Goal: Navigation & Orientation: Find specific page/section

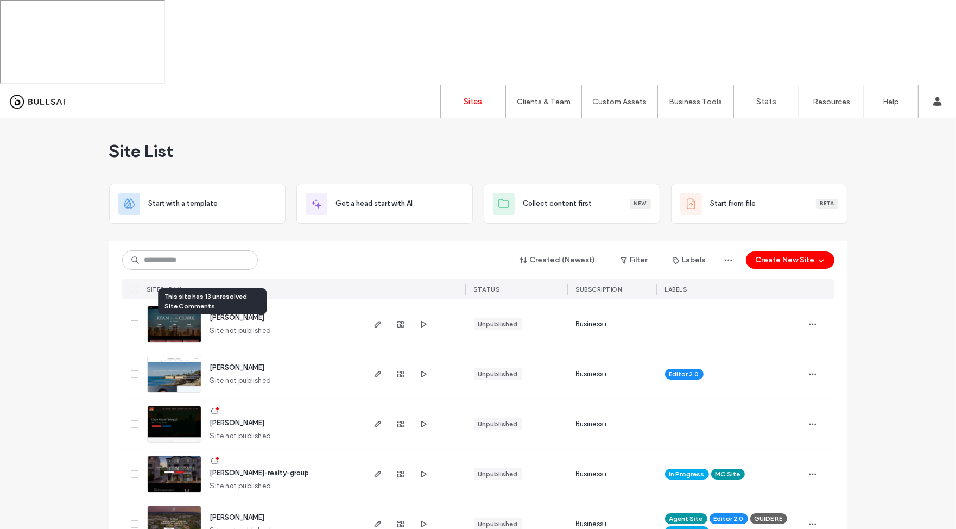
click at [211, 407] on icon at bounding box center [214, 411] width 9 height 9
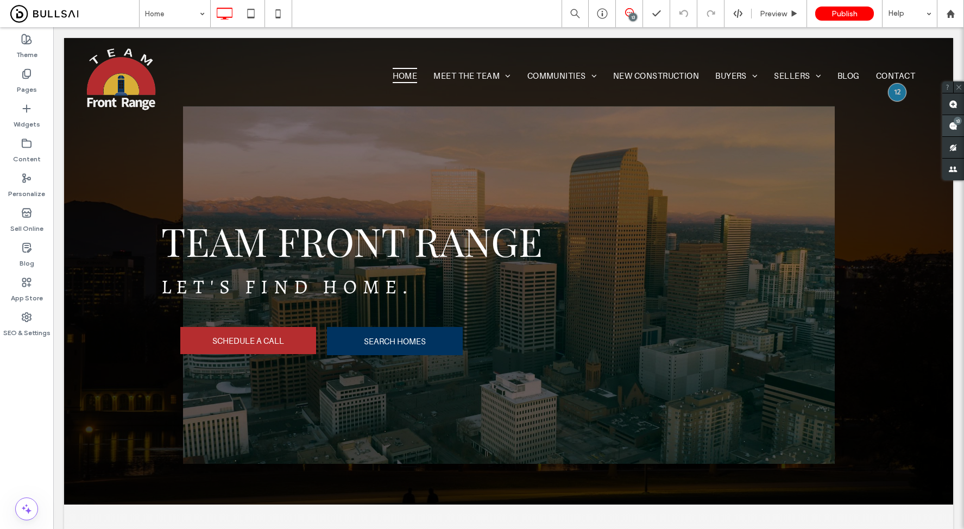
click at [957, 122] on div "13" at bounding box center [953, 126] width 22 height 22
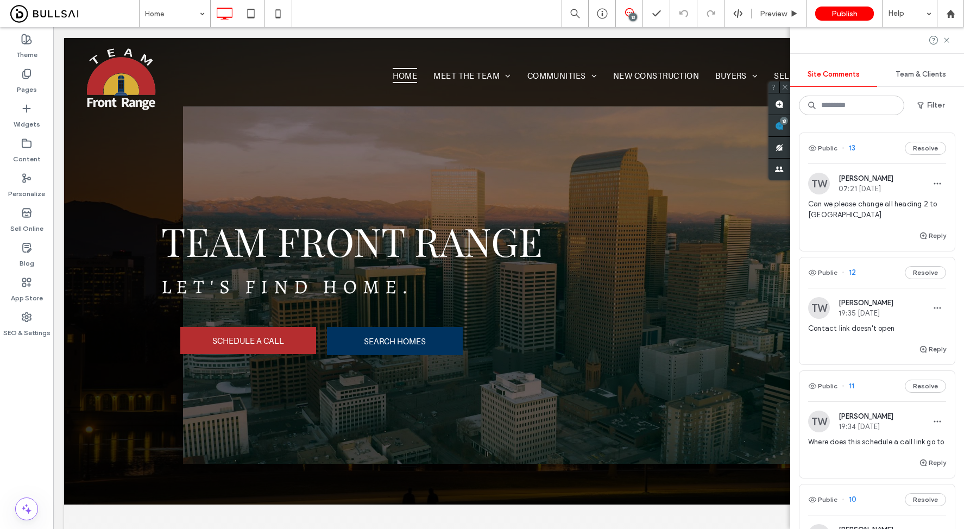
click at [912, 76] on span "Team & Clients" at bounding box center [920, 74] width 50 height 9
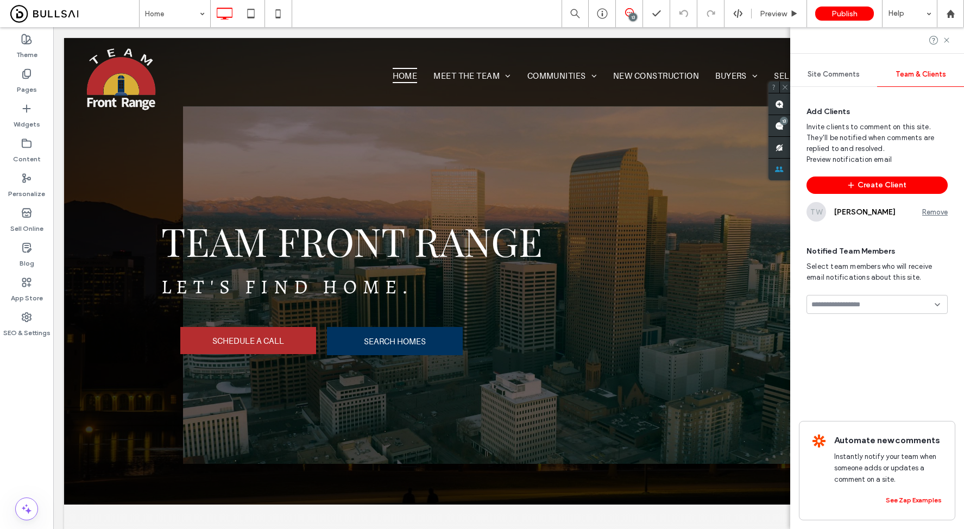
click at [856, 300] on input at bounding box center [872, 304] width 123 height 9
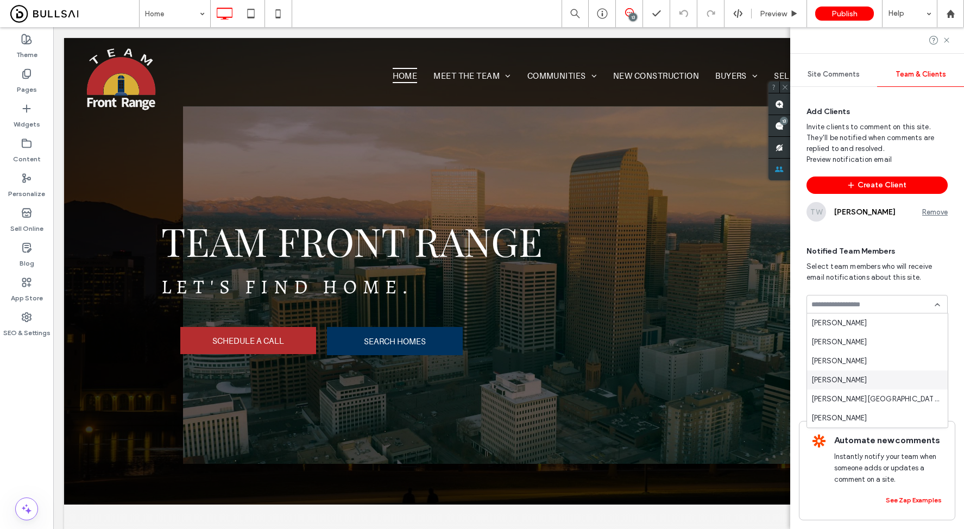
click at [864, 385] on div "Carlo Christian" at bounding box center [877, 379] width 141 height 19
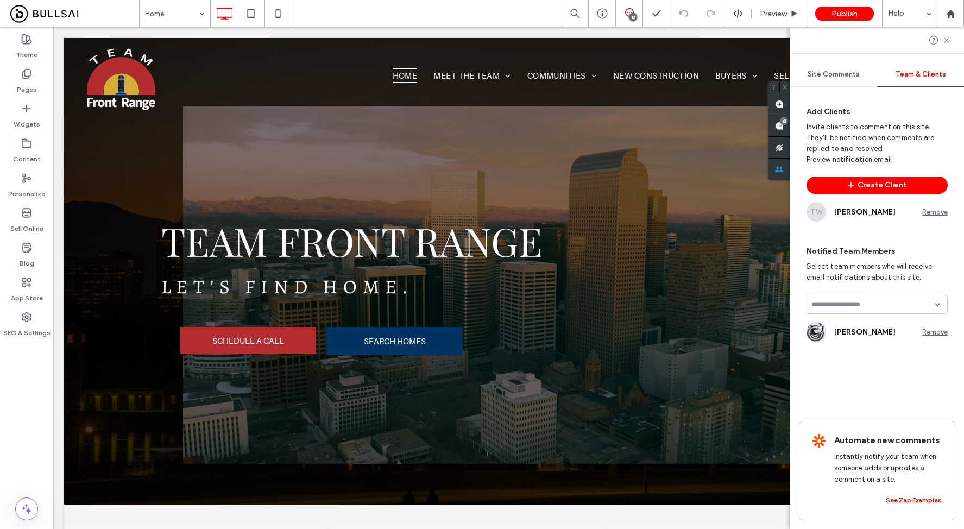
click at [877, 310] on div at bounding box center [876, 304] width 141 height 19
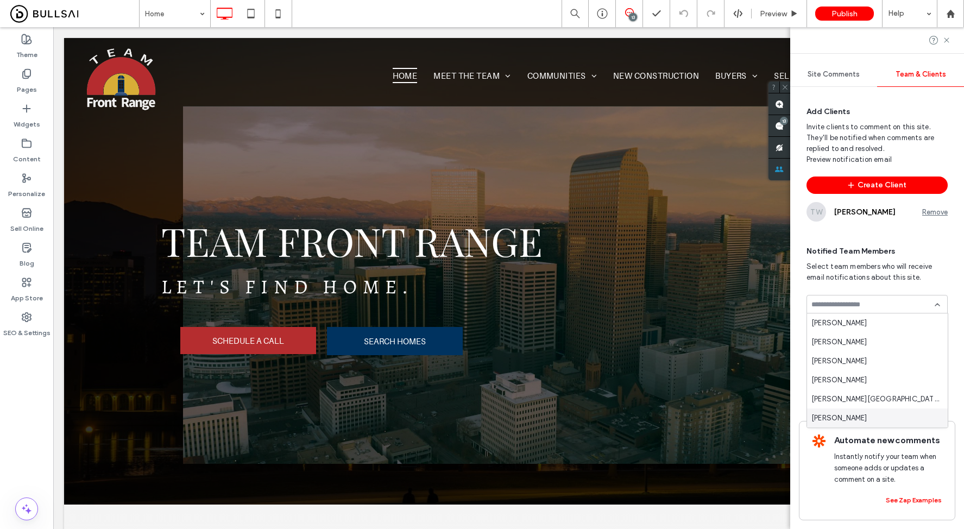
click at [840, 421] on span "Norlie Solas" at bounding box center [839, 418] width 56 height 11
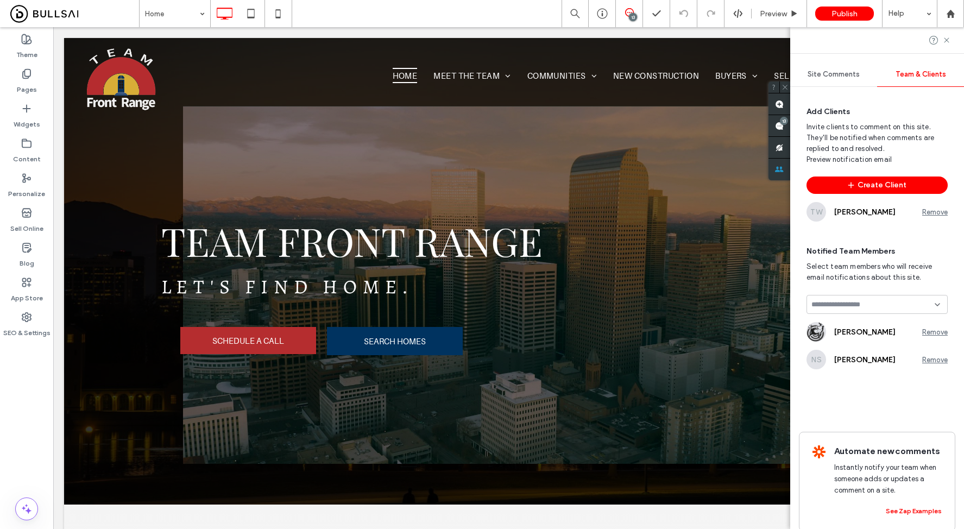
click at [854, 293] on div "CC Carlo Christian Remove NS Norlie Solas Remove" at bounding box center [876, 327] width 141 height 83
click at [854, 300] on input at bounding box center [872, 304] width 123 height 9
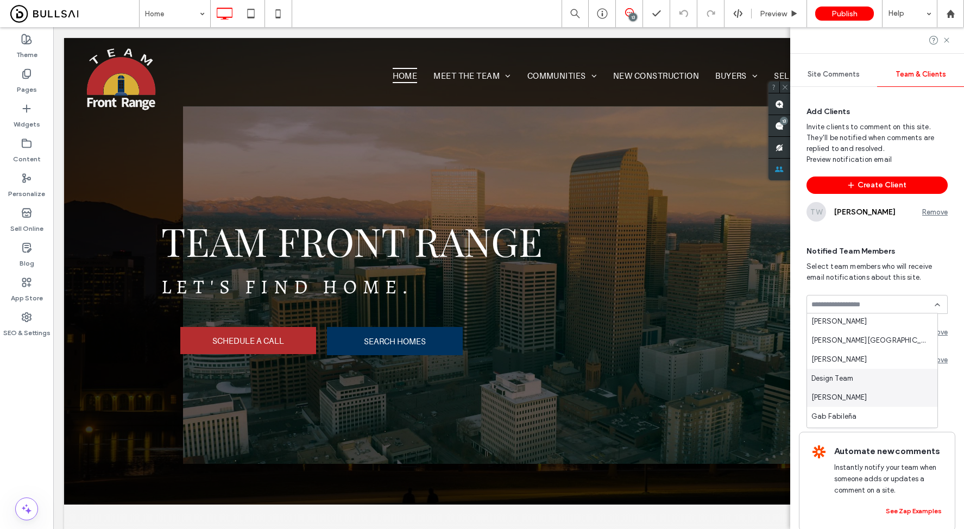
scroll to position [50, 0]
click at [851, 400] on span "Gab Fabileña" at bounding box center [833, 405] width 45 height 11
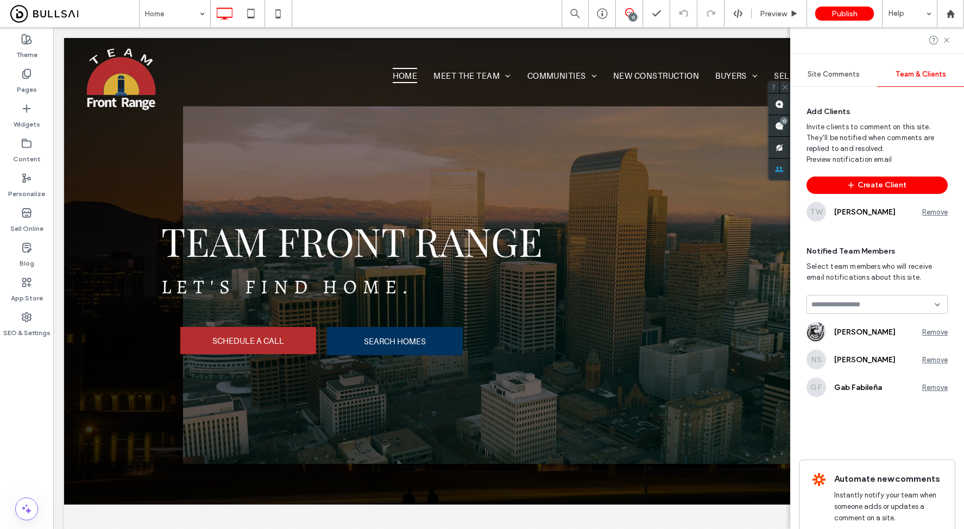
click at [855, 307] on input at bounding box center [872, 304] width 123 height 9
click at [861, 362] on div "Design Team" at bounding box center [872, 361] width 130 height 19
click at [856, 305] on input at bounding box center [872, 304] width 123 height 9
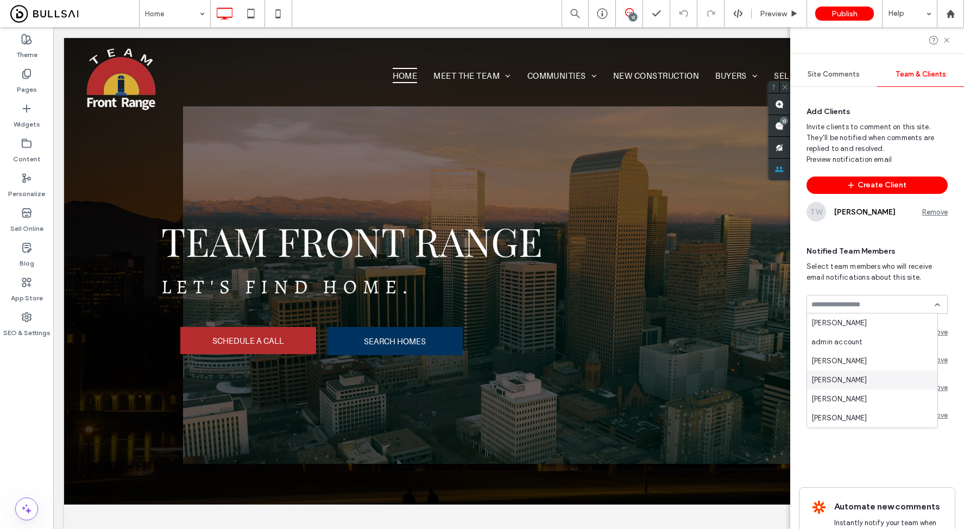
scroll to position [115, 0]
click at [851, 394] on div "Nick Ha" at bounding box center [872, 398] width 130 height 19
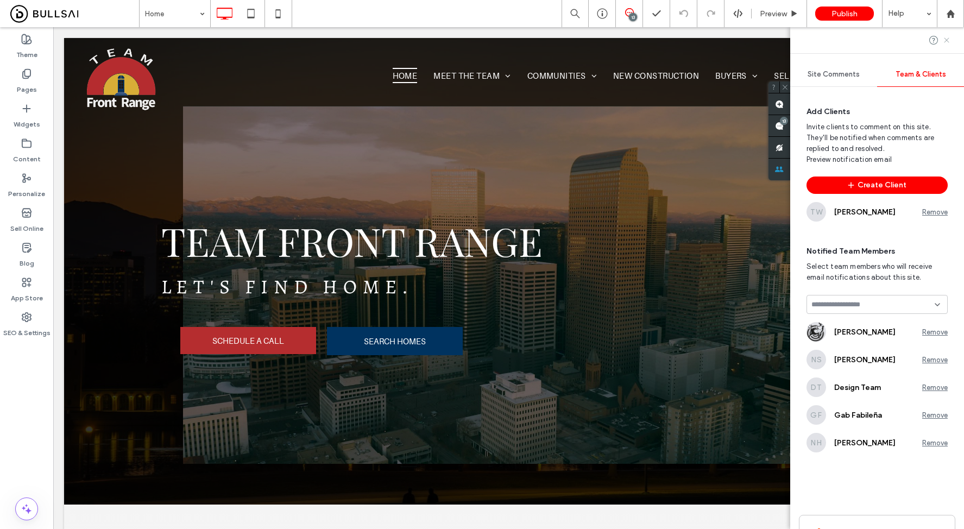
click at [947, 43] on icon at bounding box center [946, 40] width 9 height 9
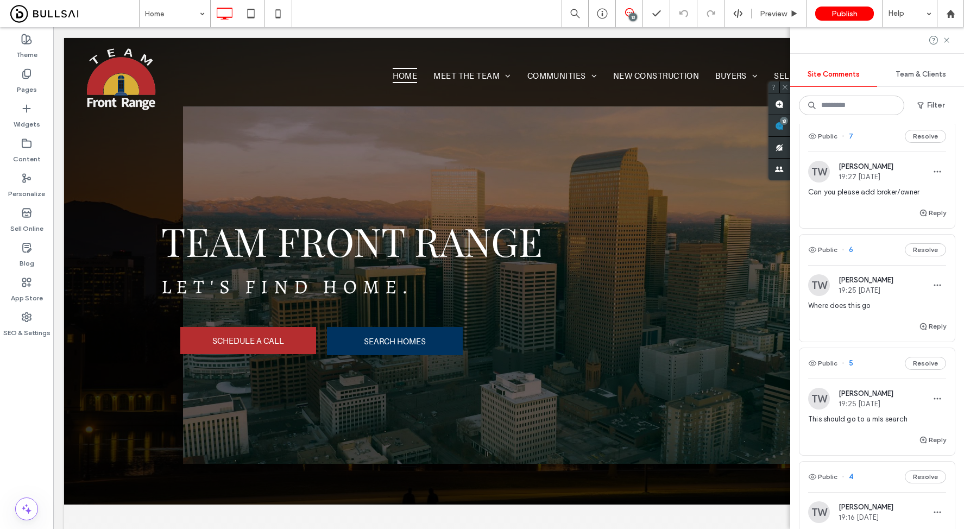
scroll to position [1010, 0]
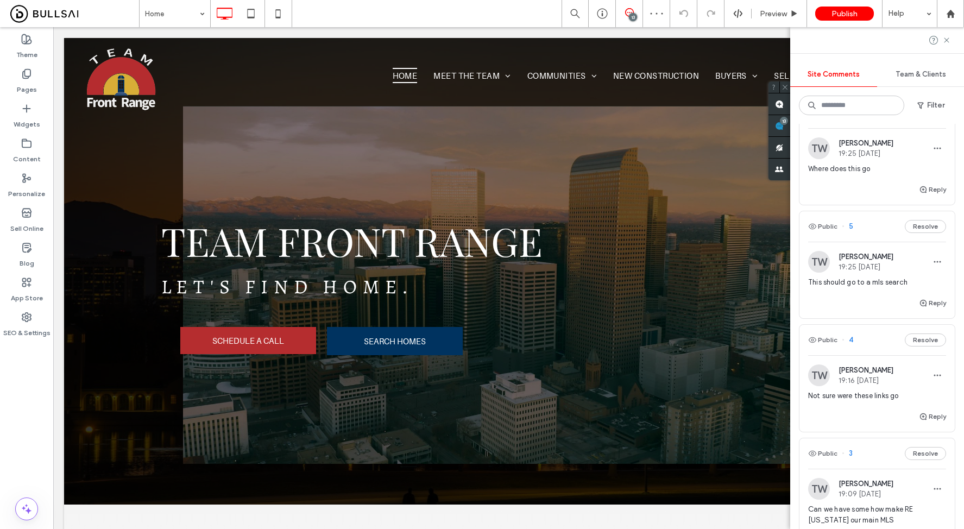
scroll to position [1313, 0]
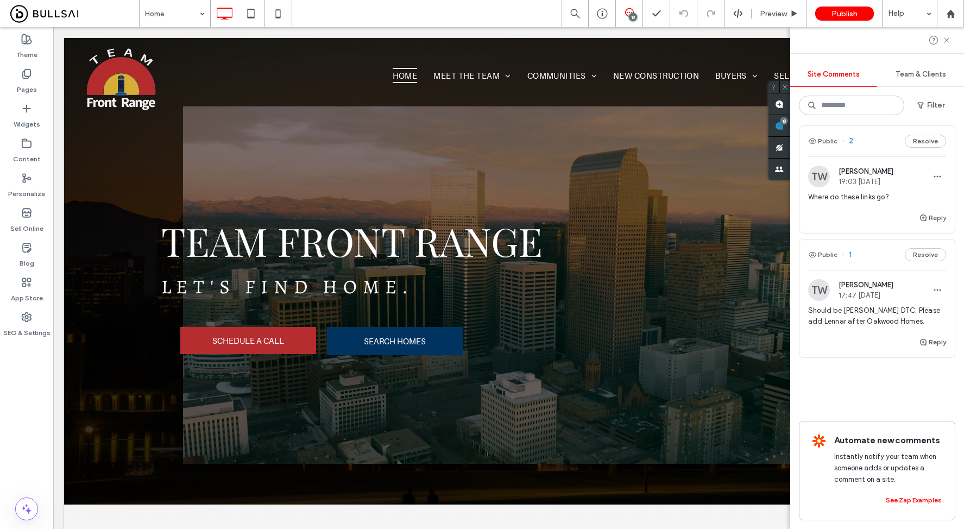
click at [849, 192] on span "Where do these links go?" at bounding box center [877, 197] width 138 height 11
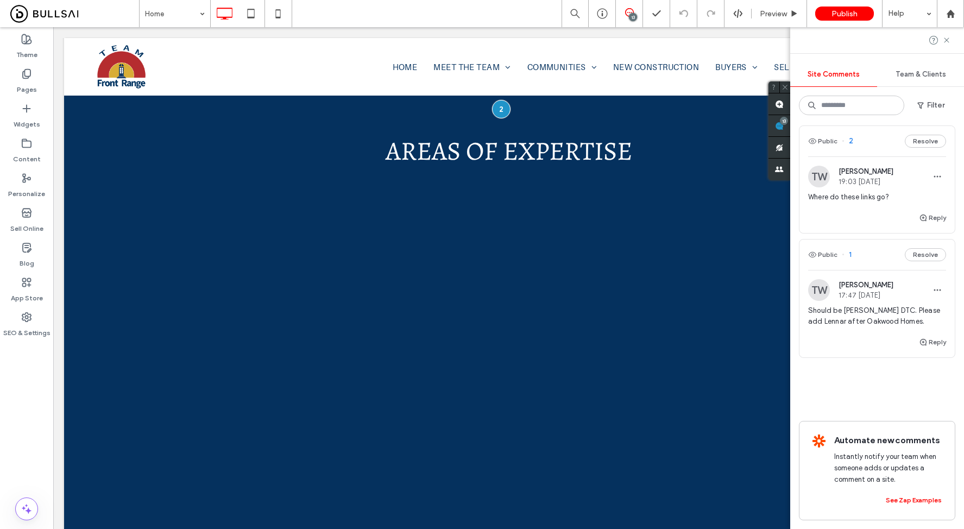
scroll to position [0, 0]
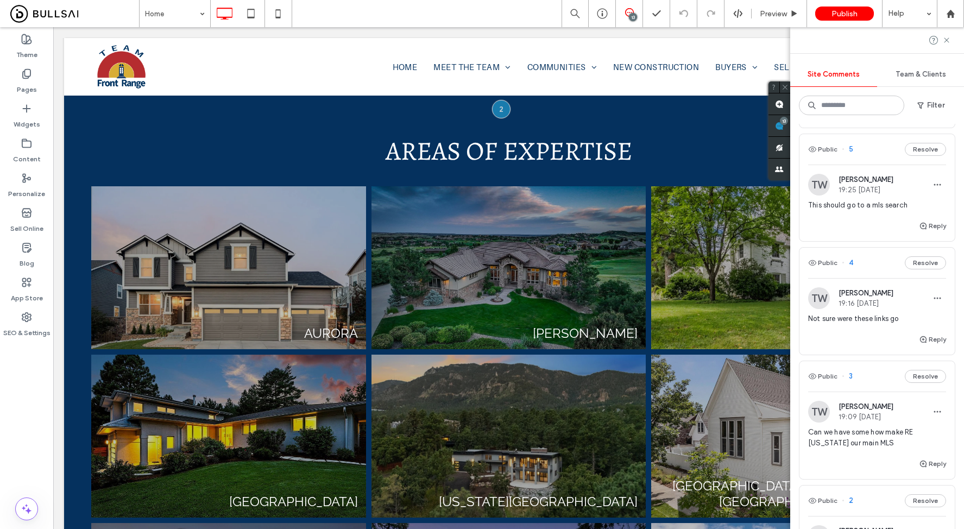
scroll to position [950, 0]
click at [884, 200] on span "This should go to a mls search" at bounding box center [877, 205] width 138 height 11
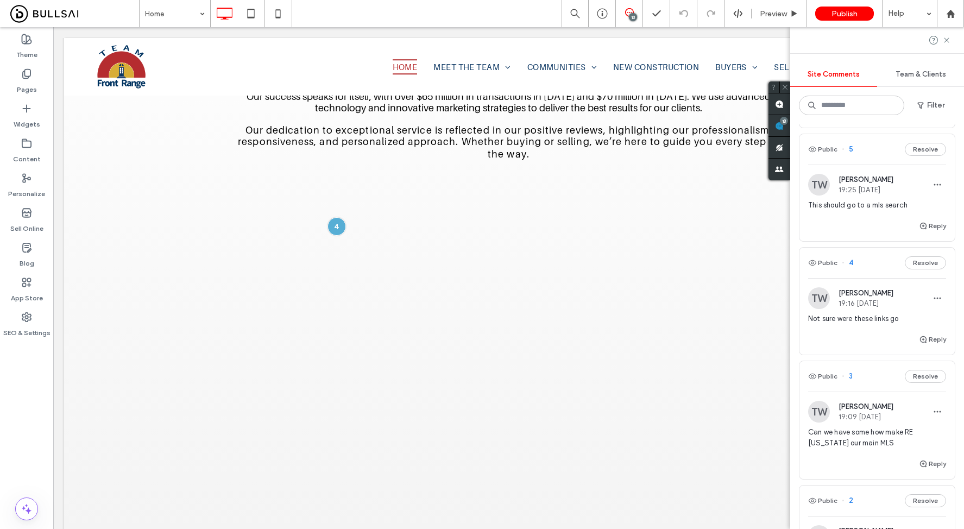
scroll to position [0, 0]
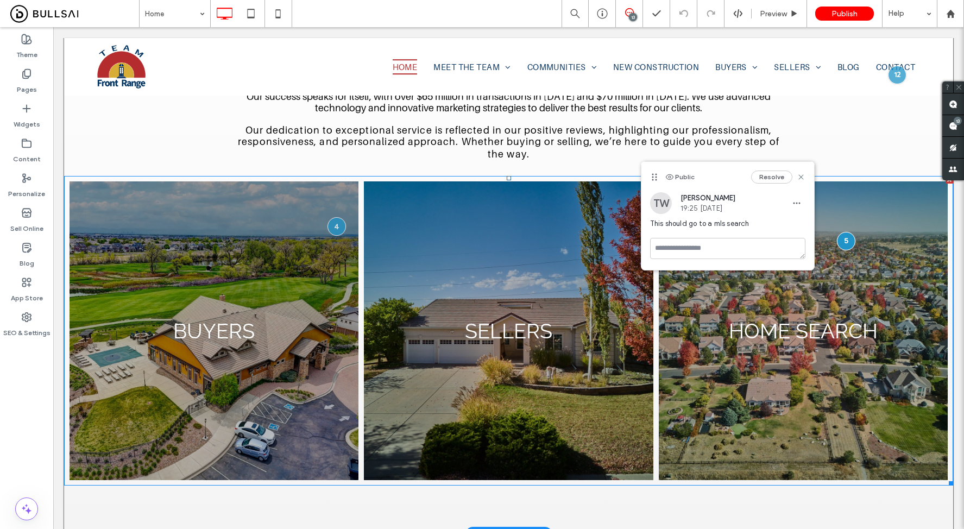
click at [819, 324] on link at bounding box center [803, 331] width 306 height 317
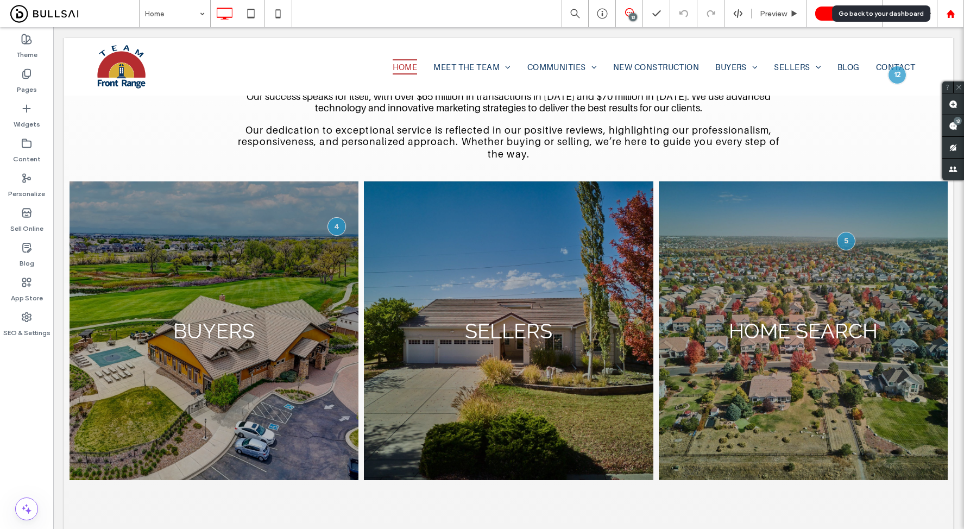
click at [945, 14] on div at bounding box center [950, 13] width 26 height 9
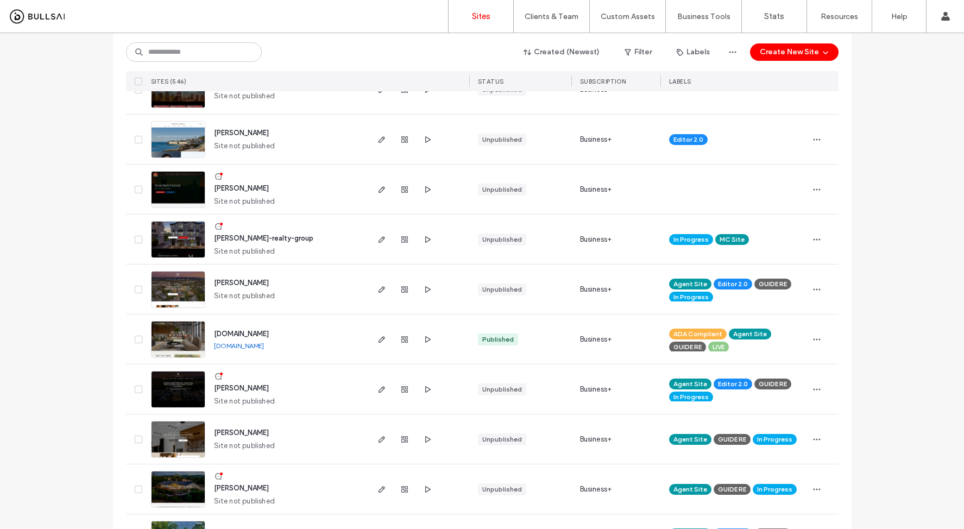
scroll to position [151, 0]
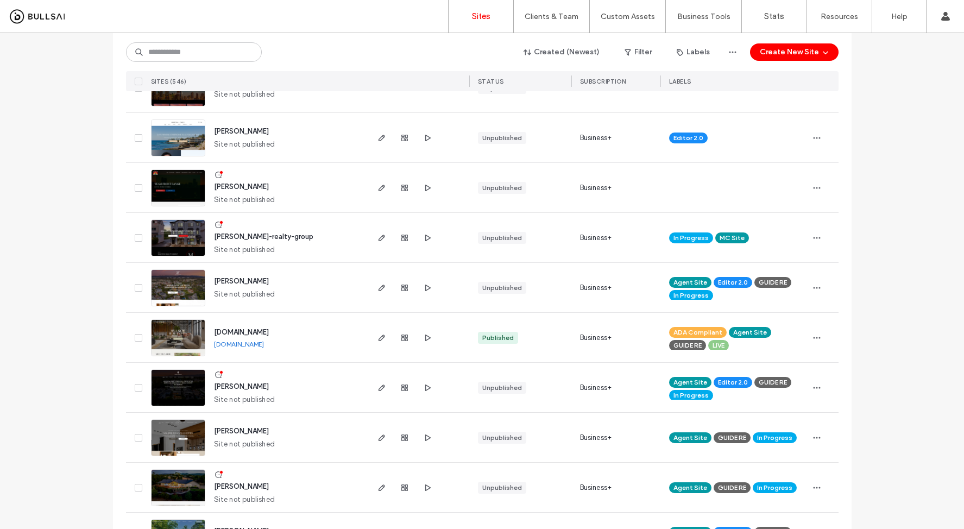
click at [176, 383] on img at bounding box center [177, 407] width 53 height 74
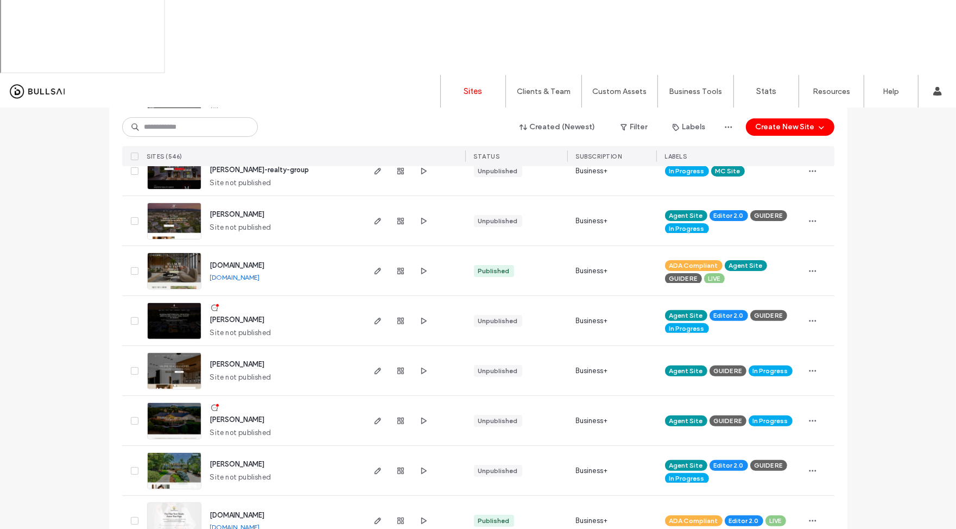
scroll to position [438, 0]
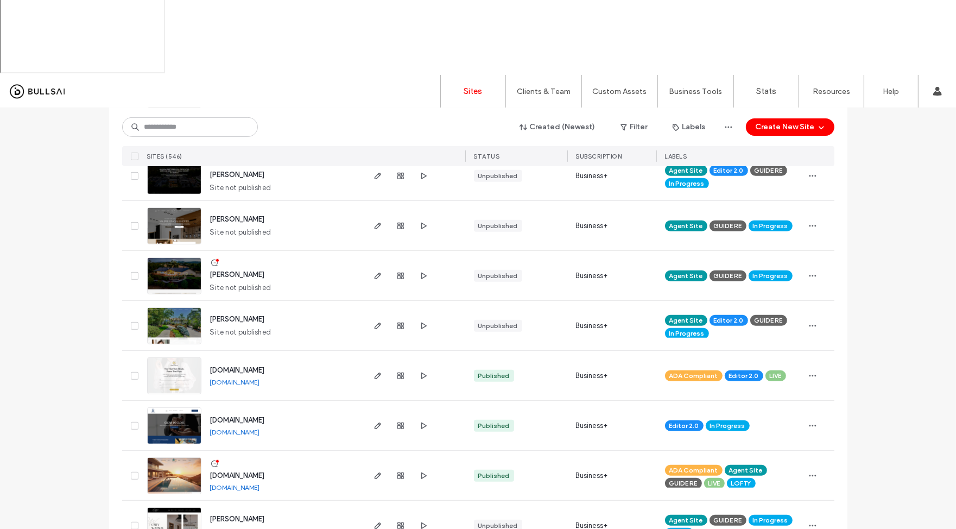
click at [178, 458] on img at bounding box center [174, 495] width 53 height 74
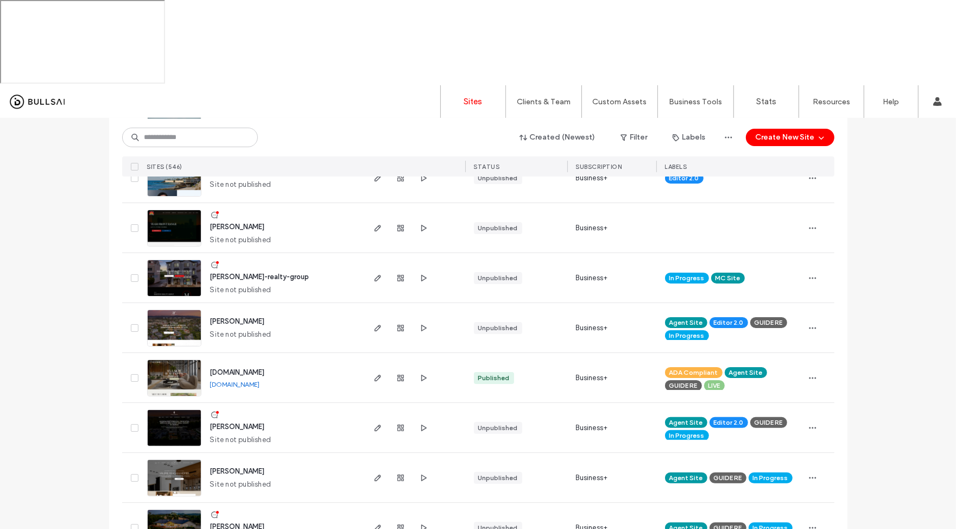
scroll to position [193, 0]
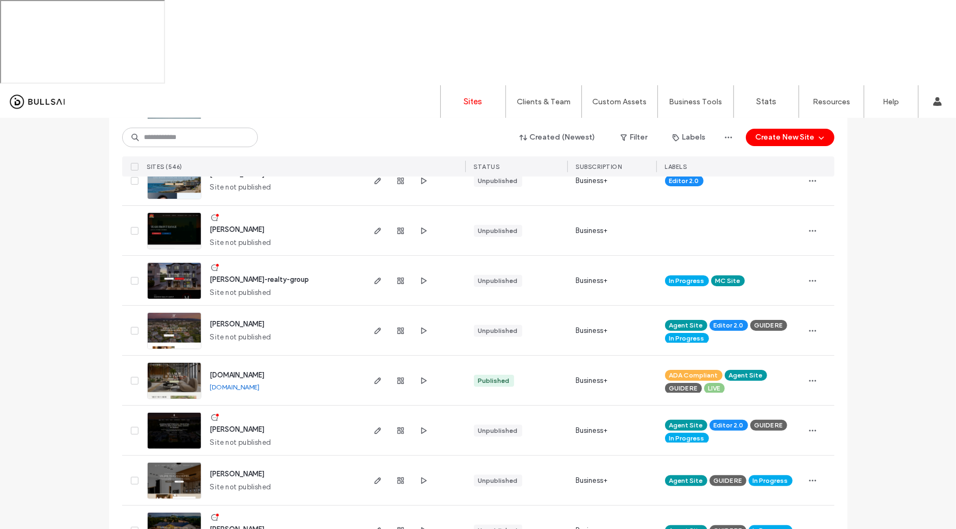
click at [161, 413] on img at bounding box center [174, 450] width 53 height 74
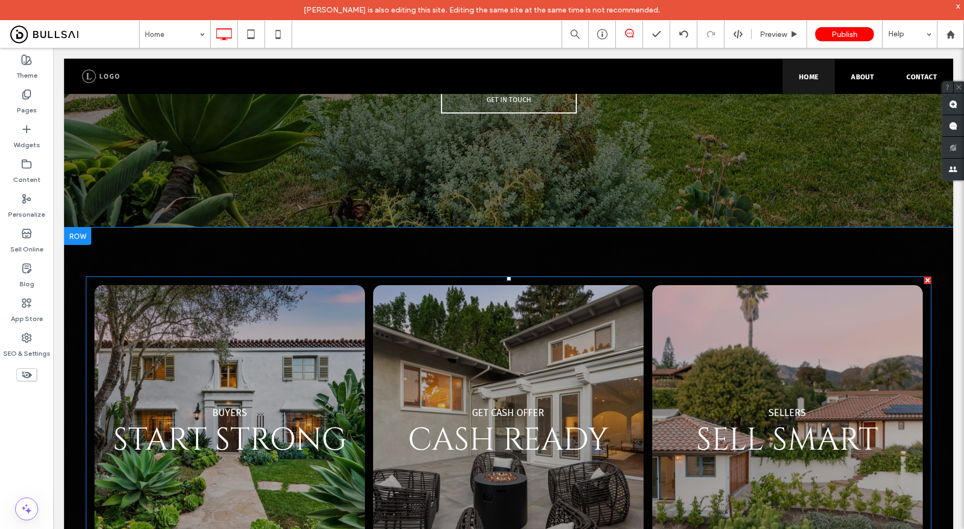
scroll to position [463, 0]
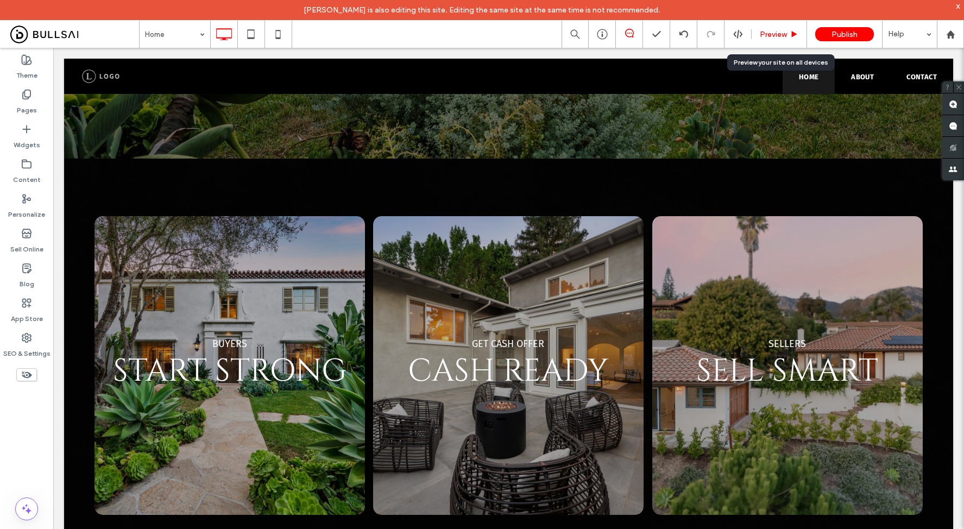
click at [769, 31] on span "Preview" at bounding box center [773, 34] width 27 height 9
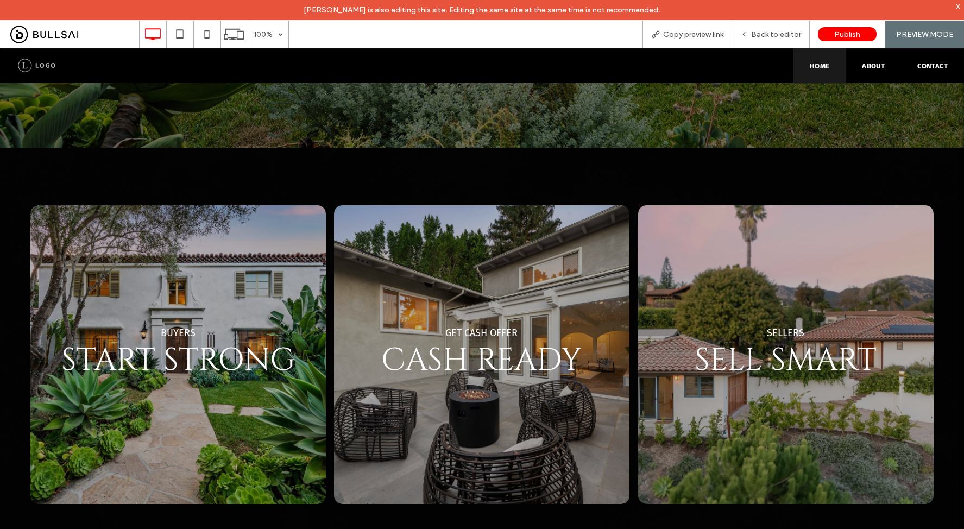
click at [190, 270] on link at bounding box center [178, 354] width 314 height 317
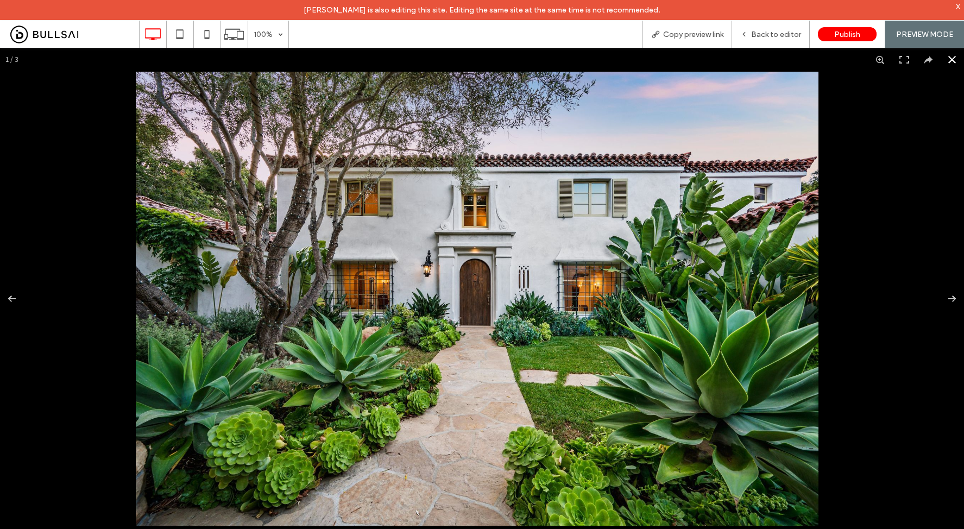
click at [947, 57] on button at bounding box center [952, 60] width 24 height 24
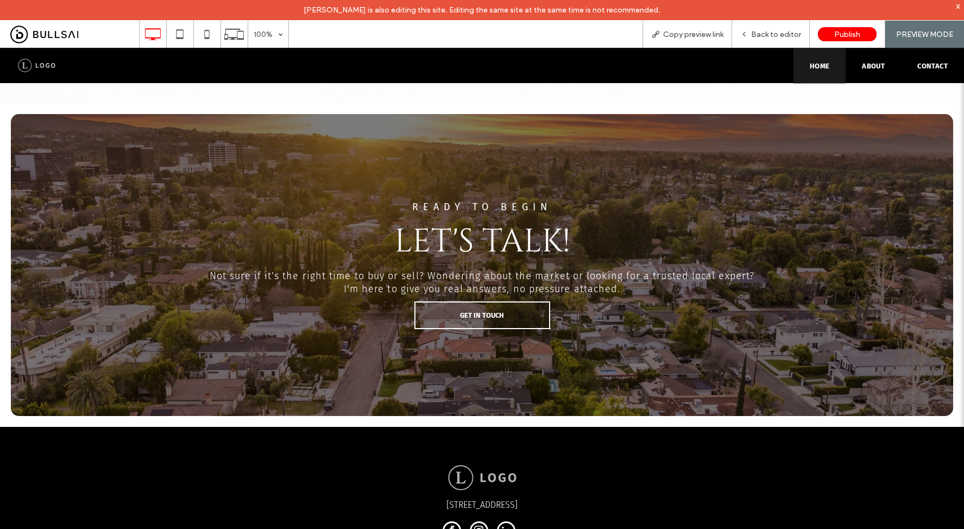
scroll to position [3099, 0]
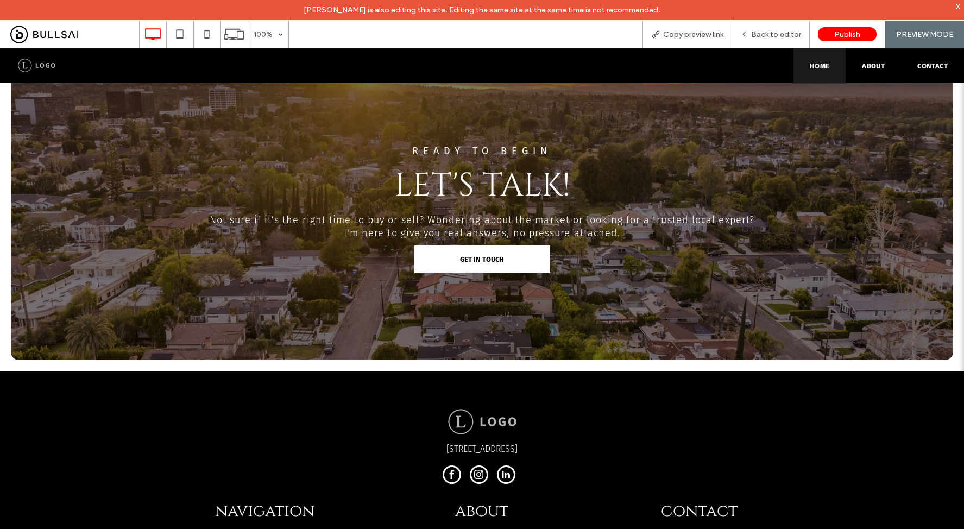
click at [510, 245] on link "GET IN TOUCH" at bounding box center [482, 259] width 136 height 28
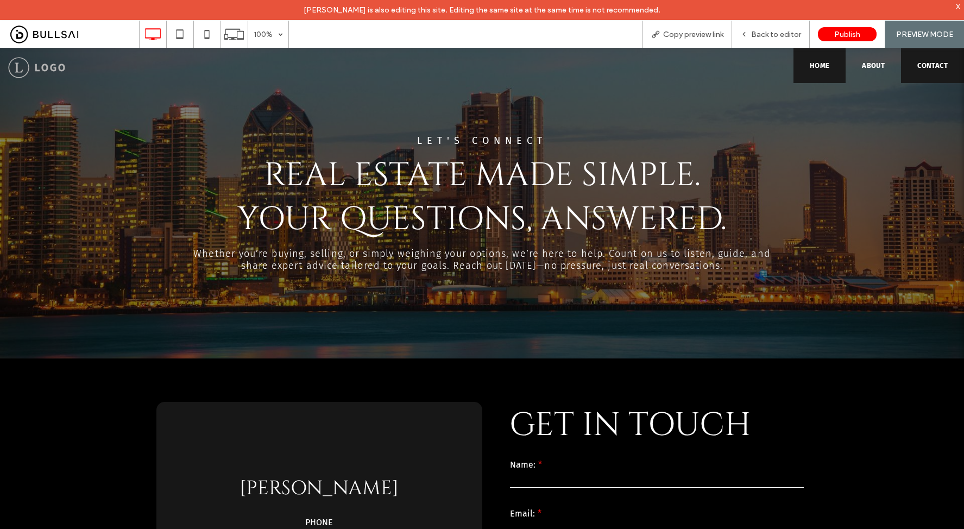
click at [800, 60] on link "Home" at bounding box center [819, 65] width 53 height 35
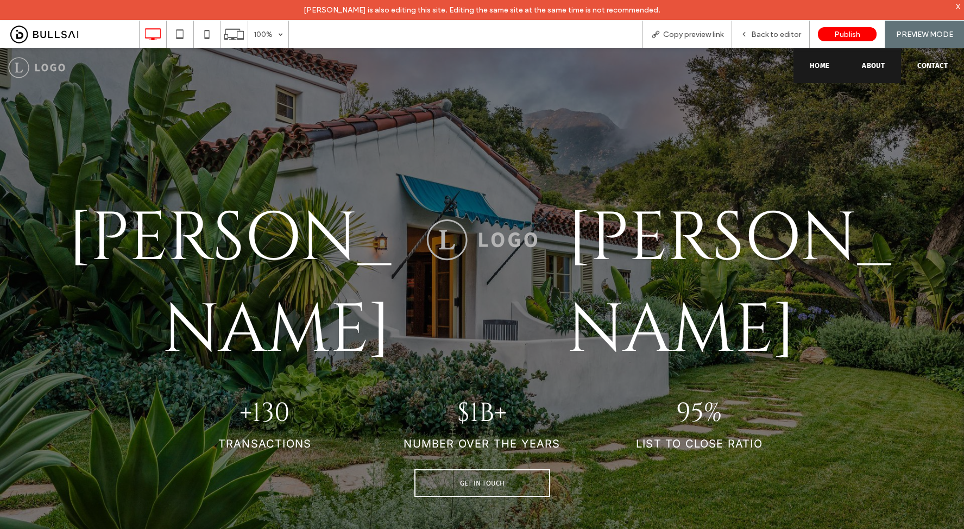
click at [862, 64] on span "About" at bounding box center [873, 65] width 23 height 8
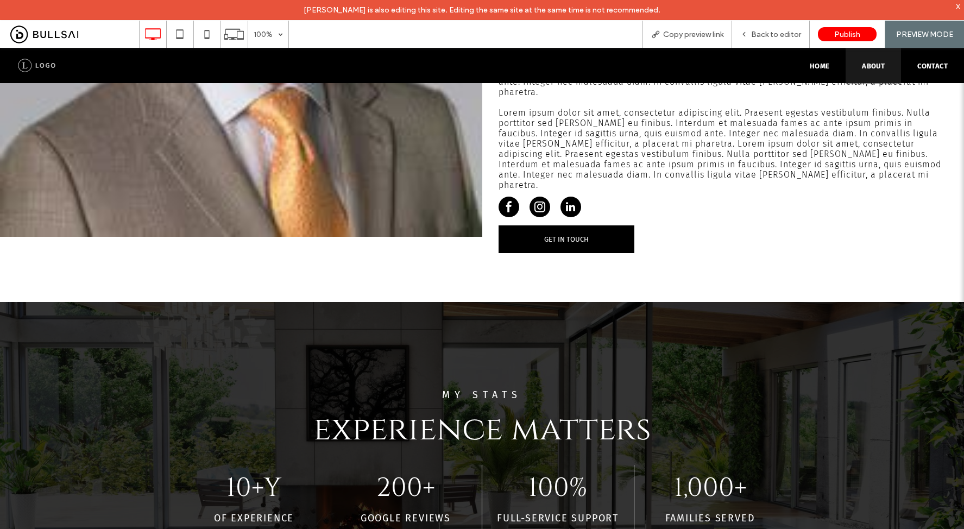
scroll to position [349, 0]
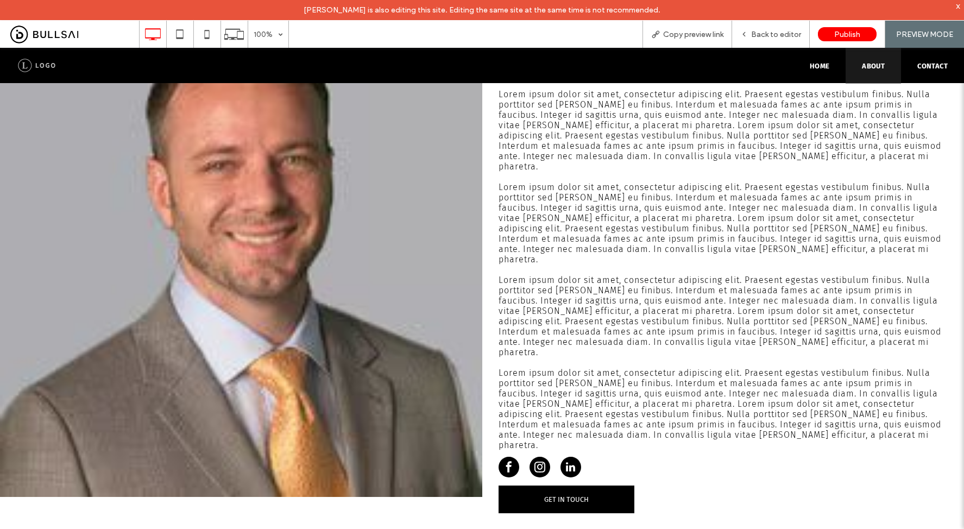
click at [508, 457] on span "facebook" at bounding box center [508, 467] width 21 height 21
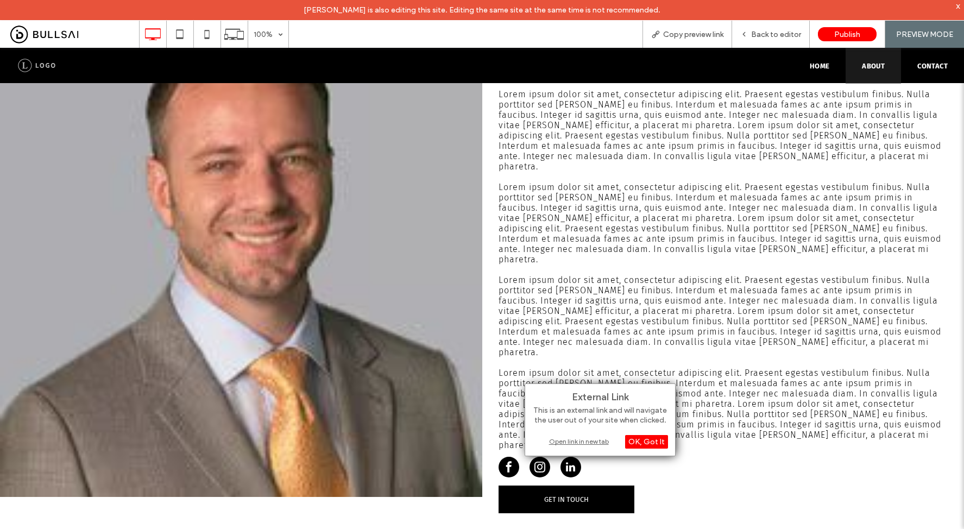
click at [572, 439] on div "Open link in new tab" at bounding box center [600, 440] width 136 height 11
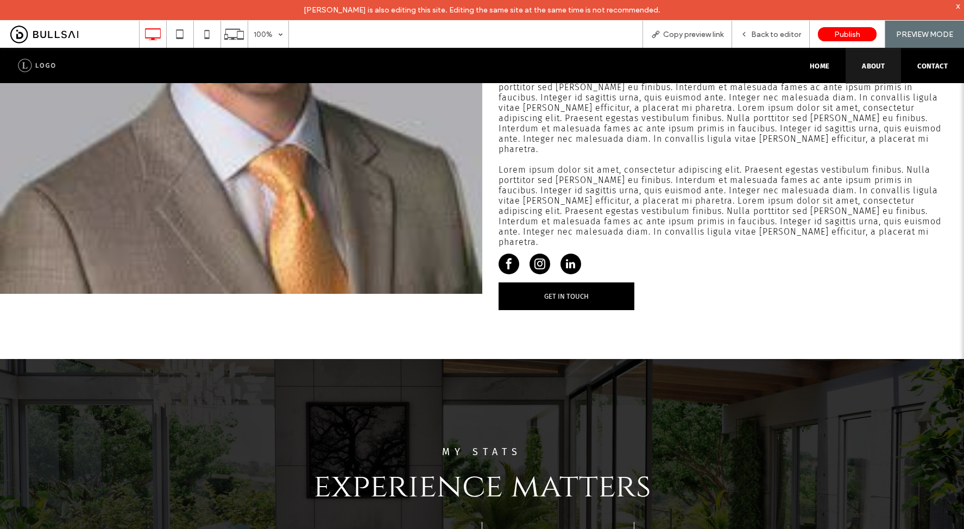
scroll to position [554, 0]
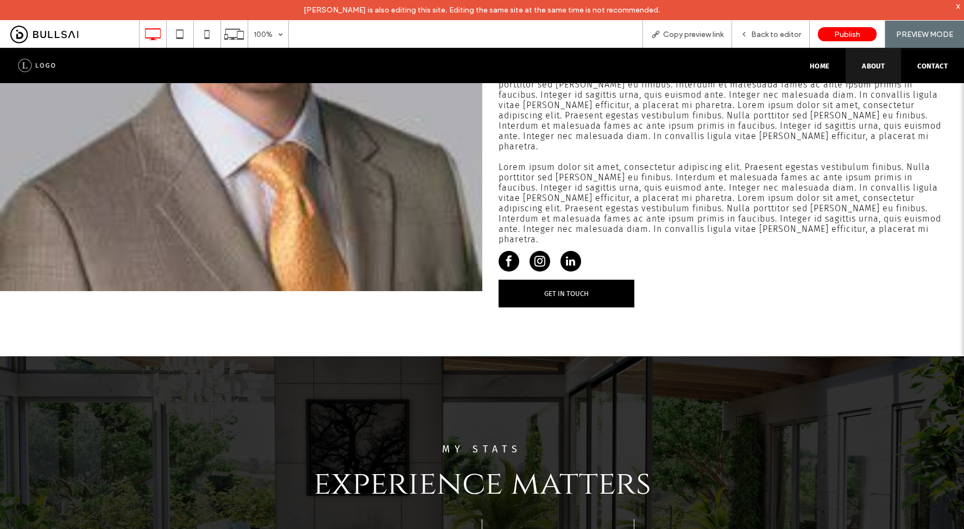
click at [564, 251] on span "linkedin" at bounding box center [570, 261] width 21 height 21
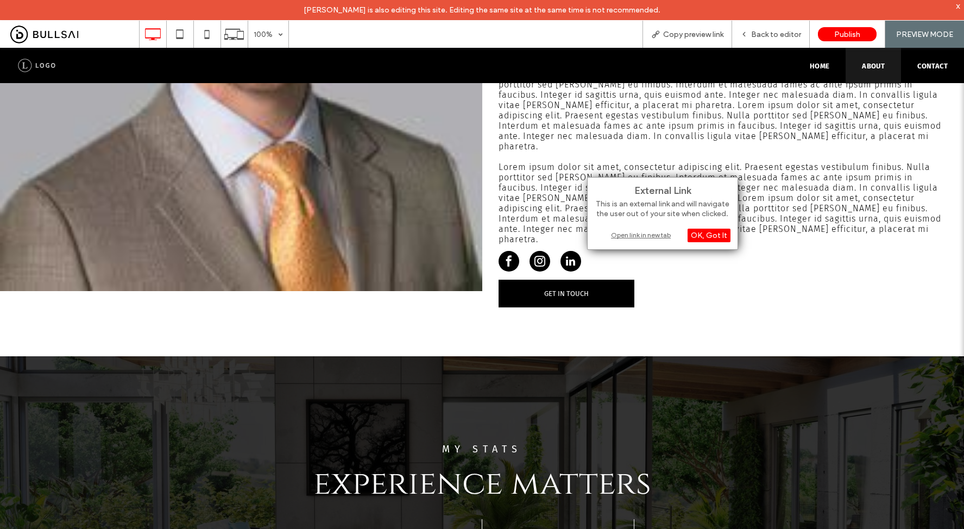
click at [628, 235] on div "Open link in new tab" at bounding box center [663, 234] width 136 height 11
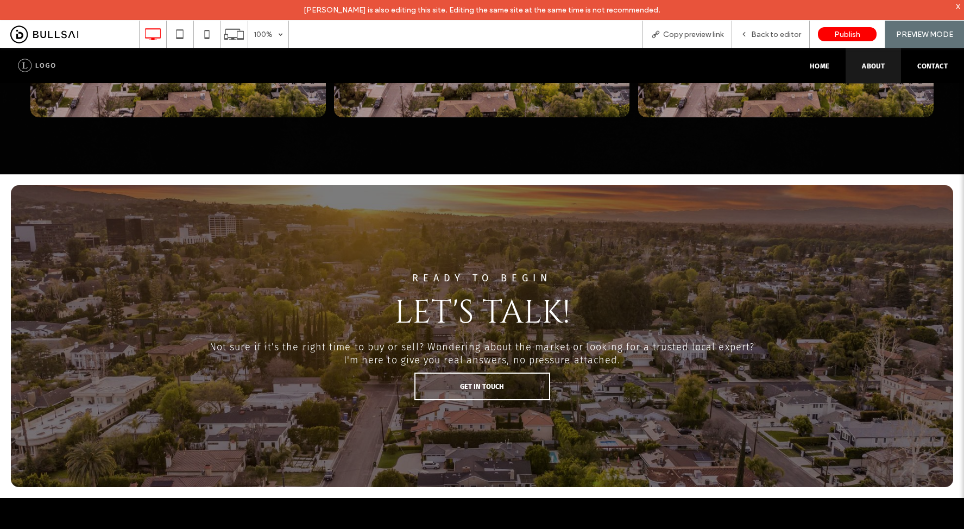
scroll to position [1830, 0]
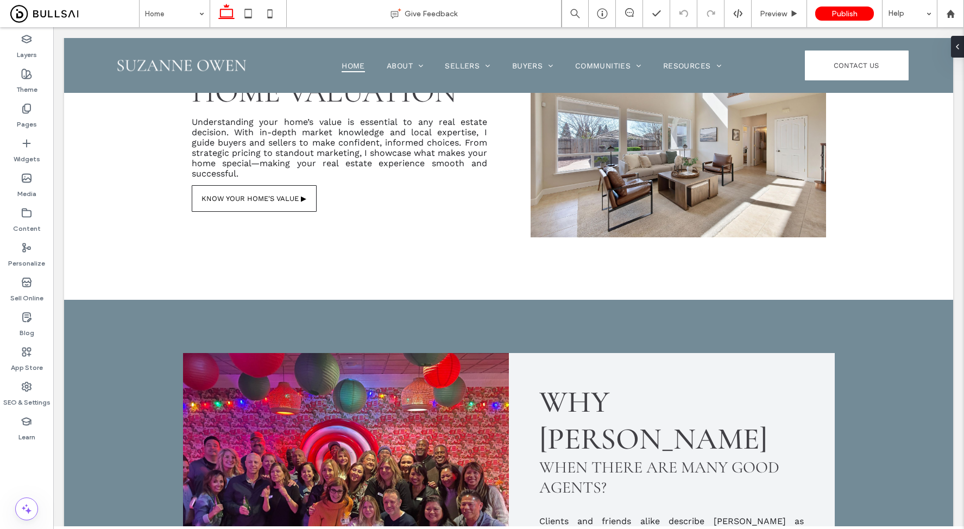
scroll to position [2502, 0]
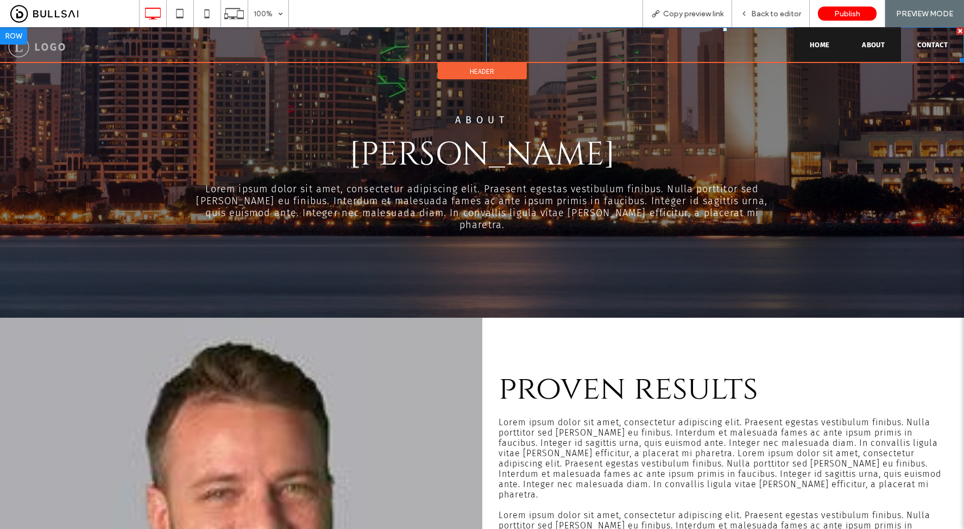
click at [809, 40] on link "Home" at bounding box center [819, 44] width 53 height 35
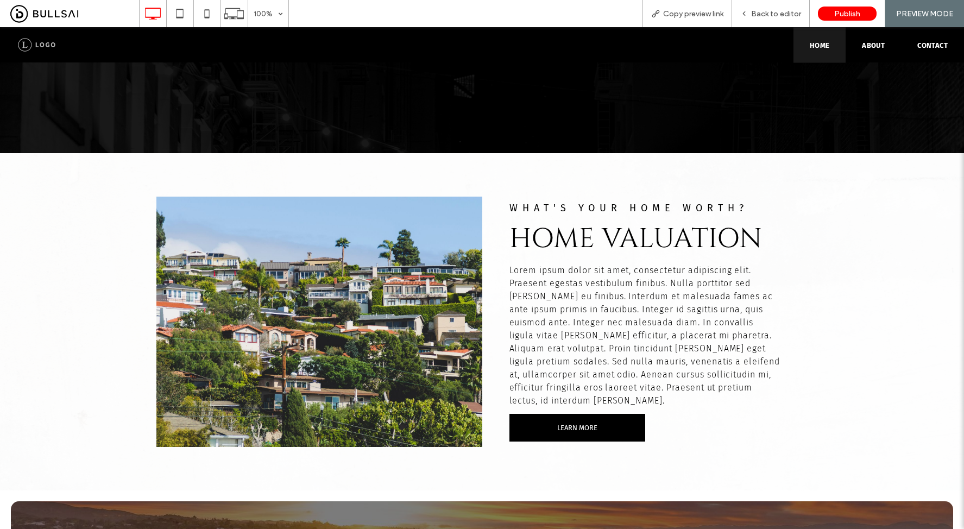
scroll to position [2563, 0]
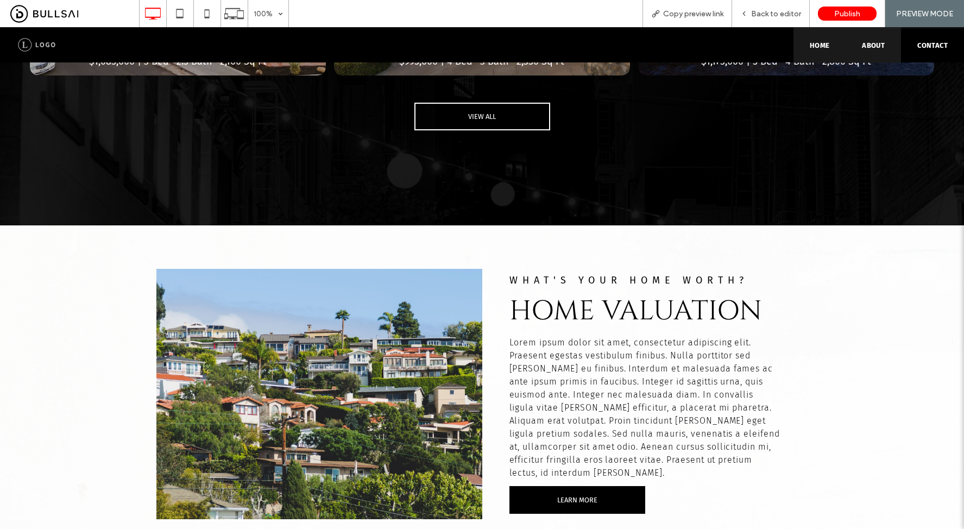
click at [851, 52] on link "About" at bounding box center [872, 44] width 55 height 35
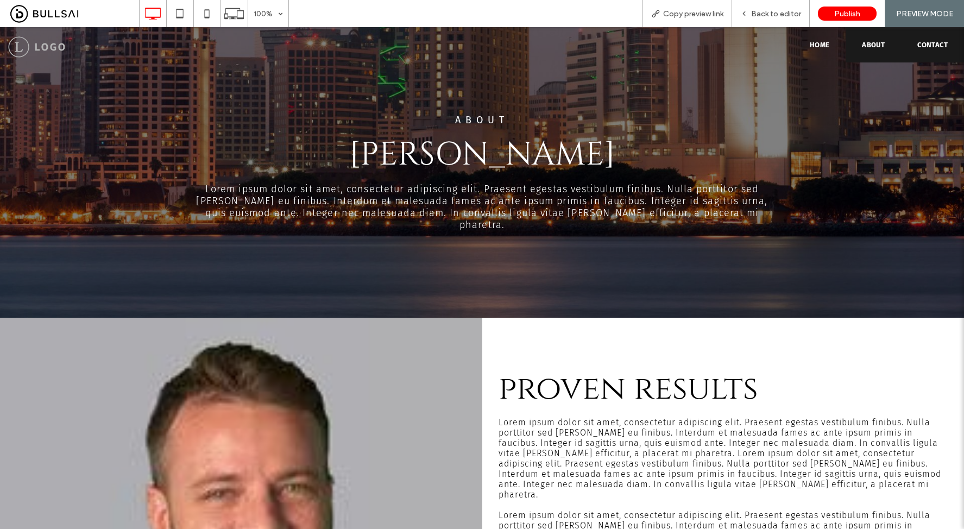
click at [917, 48] on span "Contact" at bounding box center [932, 45] width 30 height 8
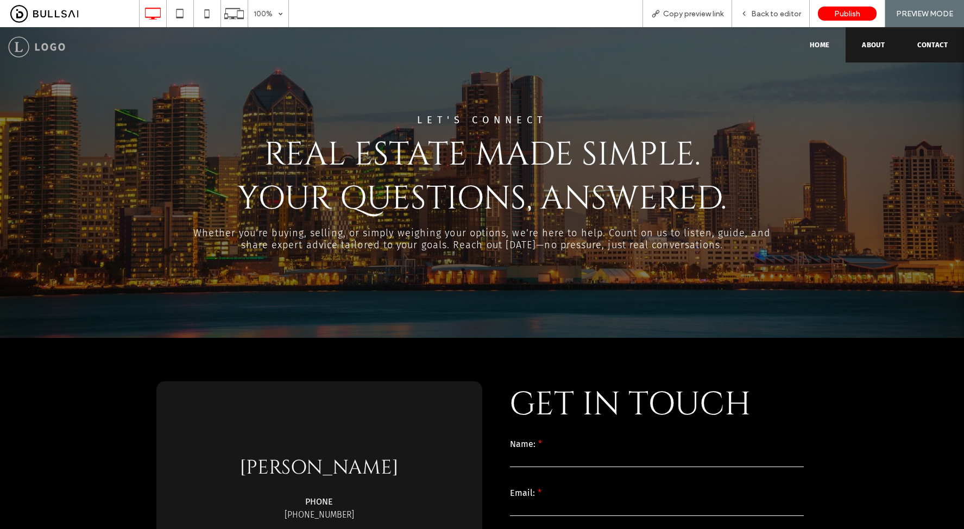
click at [850, 43] on link "About" at bounding box center [872, 44] width 55 height 35
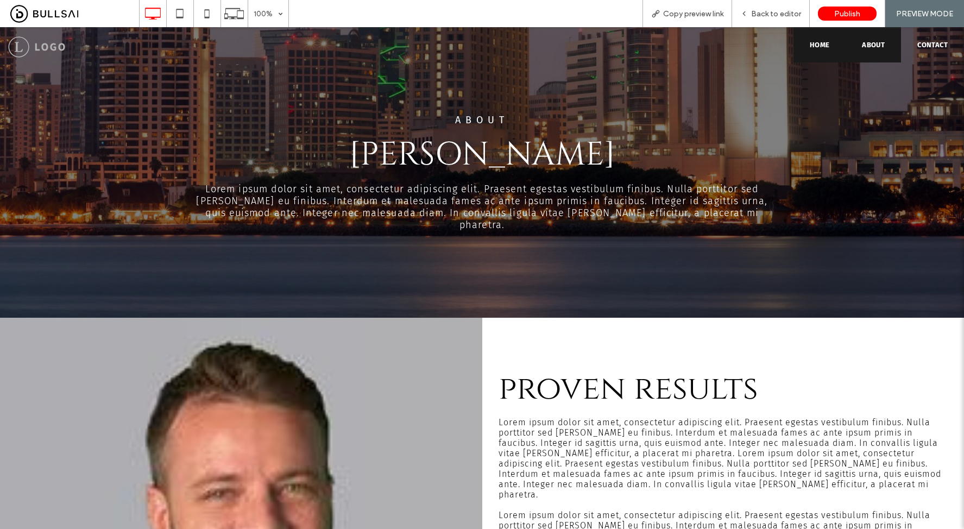
click at [805, 50] on link "Home" at bounding box center [819, 44] width 53 height 35
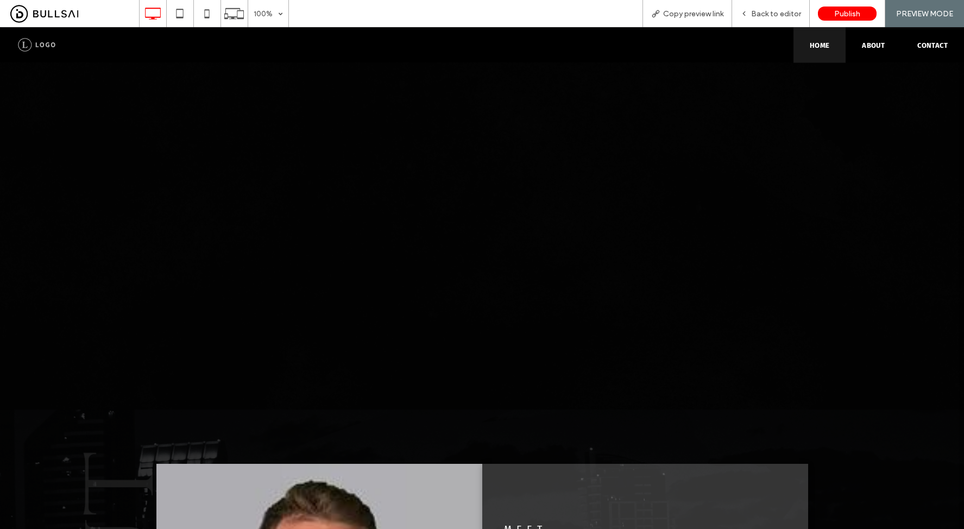
scroll to position [593, 0]
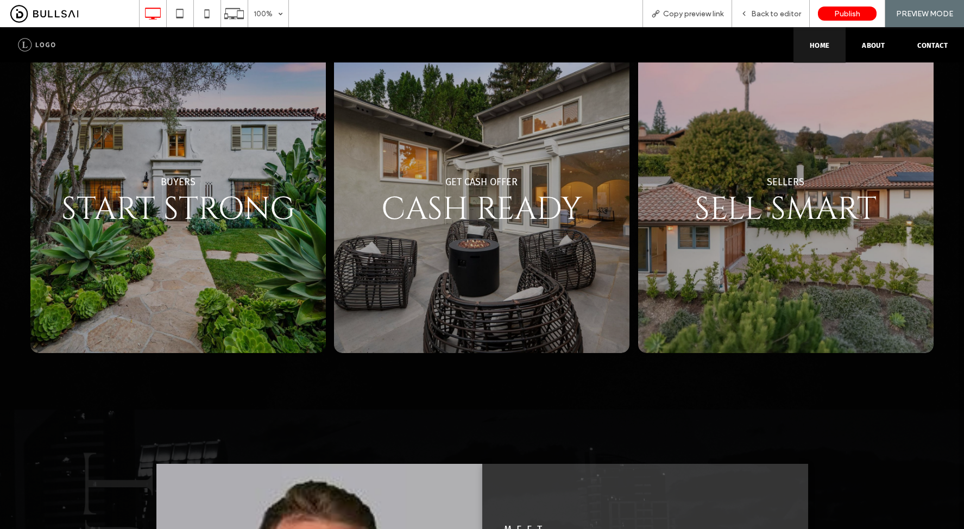
click at [760, 189] on link at bounding box center [786, 203] width 314 height 317
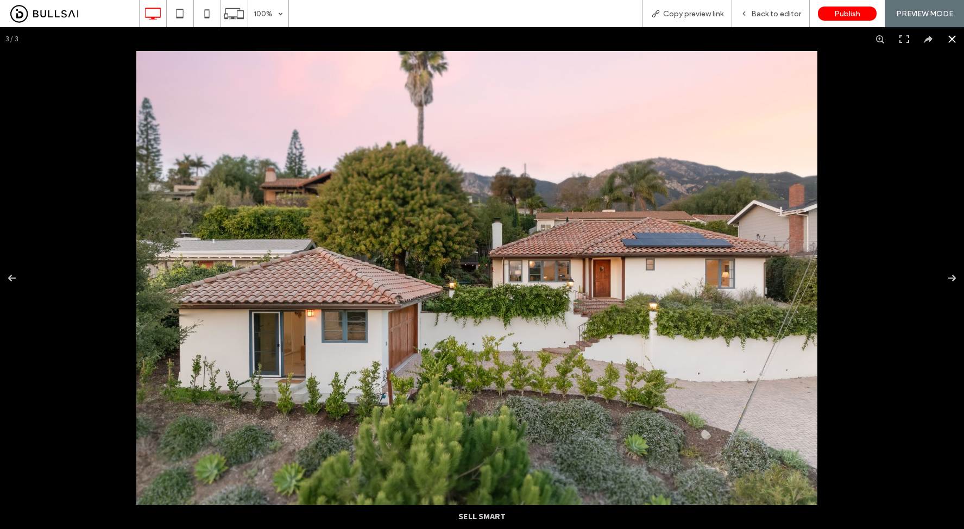
click at [940, 41] on button at bounding box center [952, 39] width 24 height 24
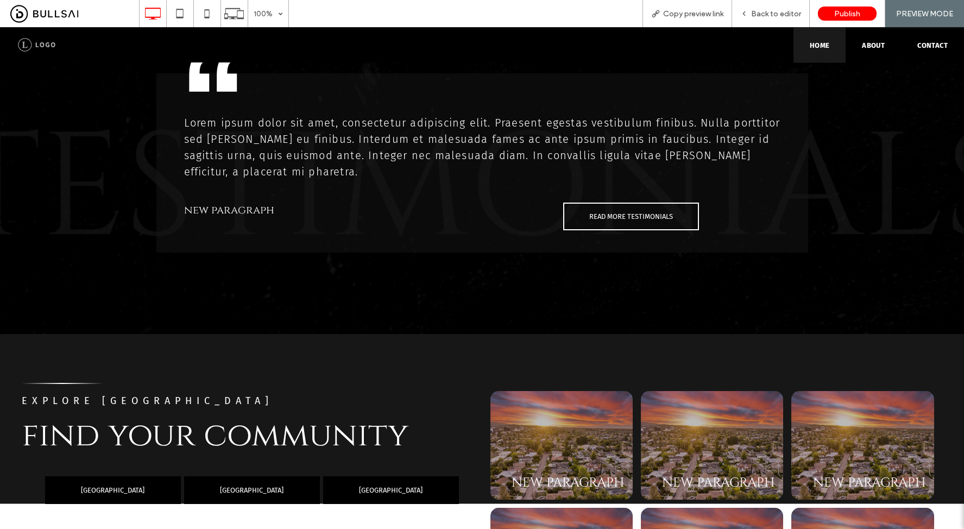
scroll to position [1148, 0]
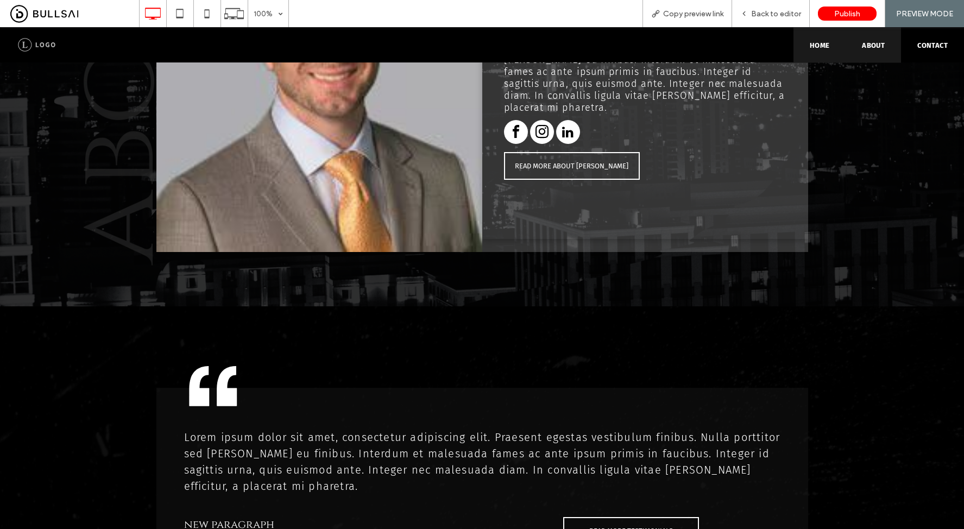
click at [850, 56] on link "About" at bounding box center [872, 44] width 55 height 35
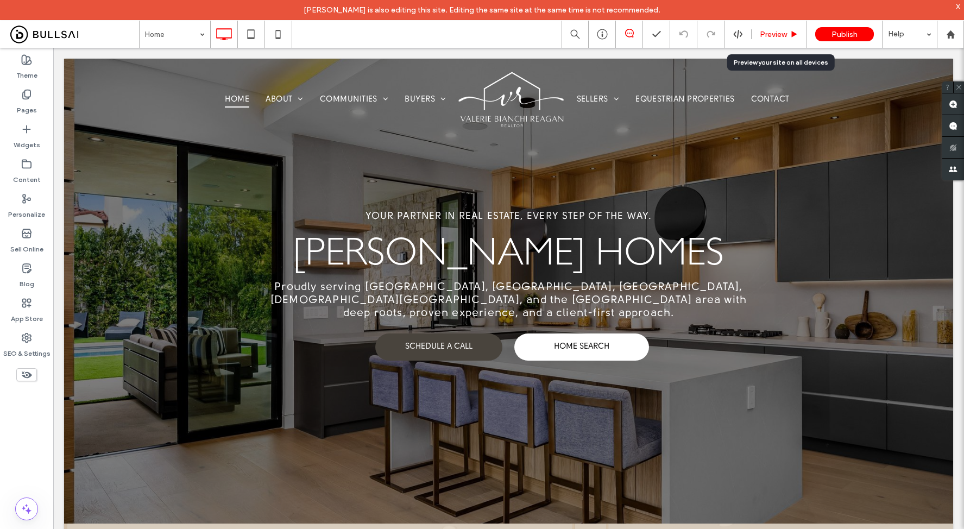
click at [781, 28] on div "Preview" at bounding box center [778, 34] width 55 height 27
click at [776, 30] on span "Preview" at bounding box center [773, 34] width 27 height 9
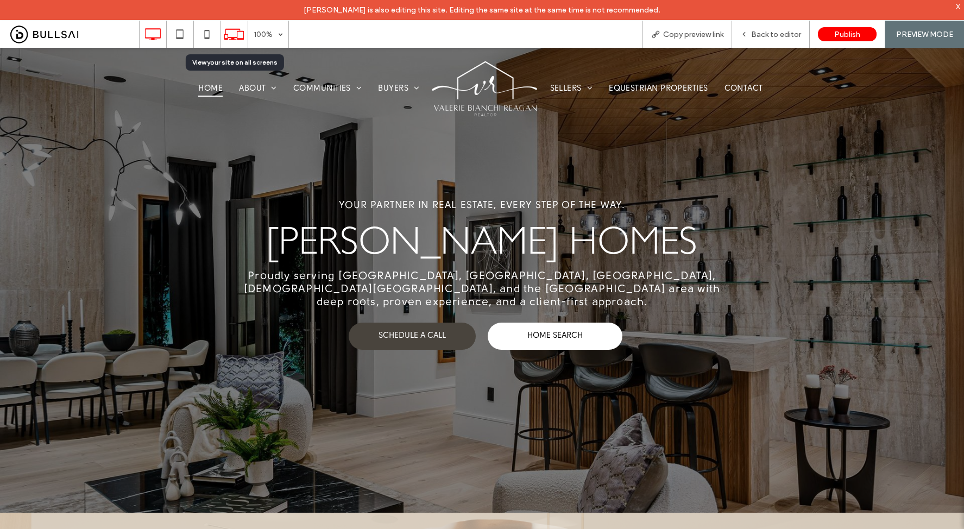
click at [235, 37] on use at bounding box center [234, 34] width 20 height 11
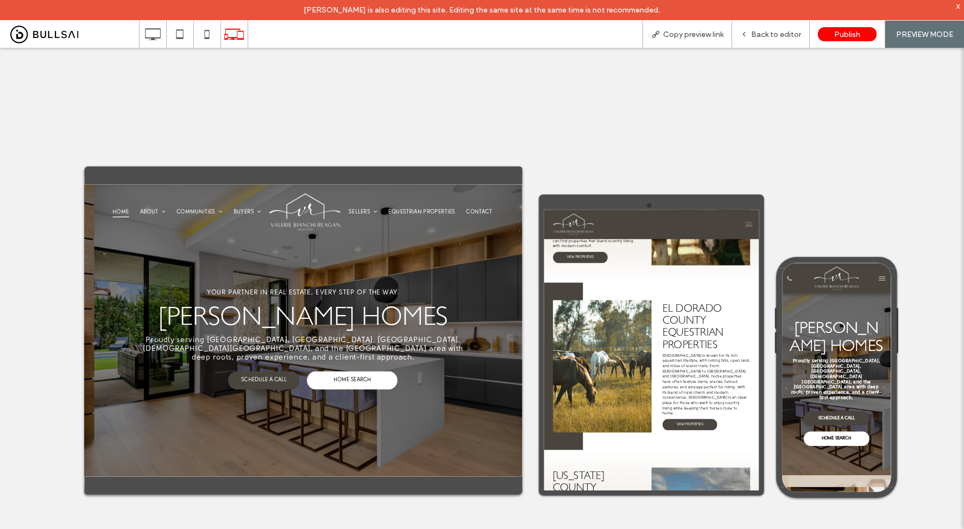
scroll to position [166, 0]
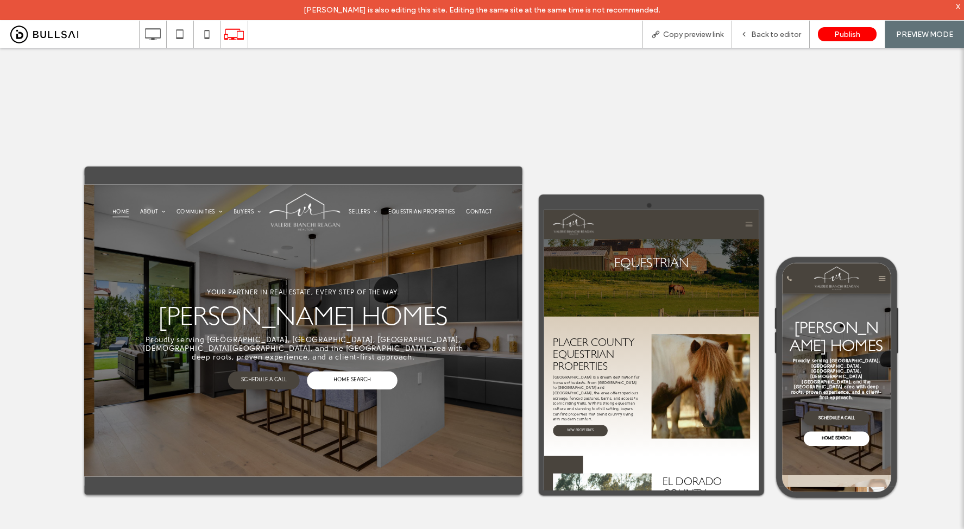
scroll to position [0, 0]
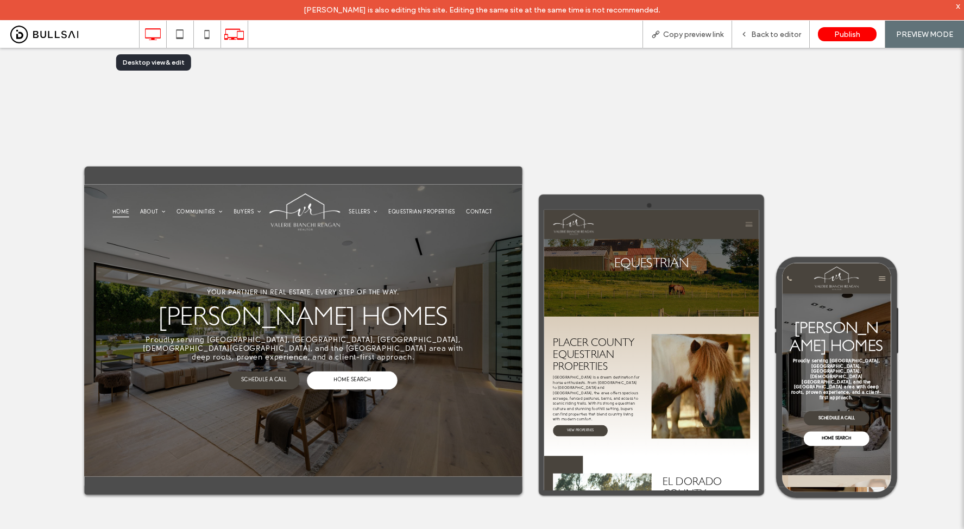
click at [159, 34] on icon at bounding box center [153, 34] width 22 height 22
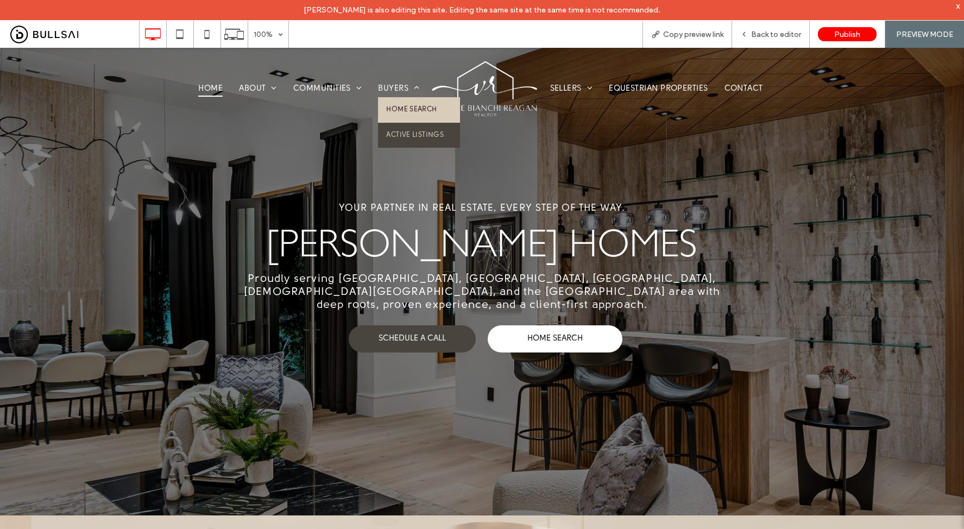
click at [406, 108] on span "Home Search" at bounding box center [411, 109] width 50 height 9
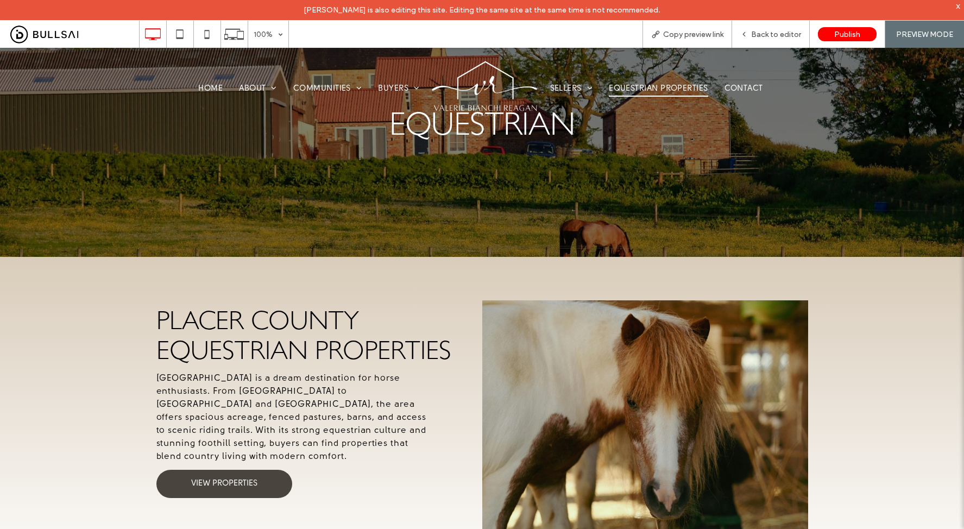
scroll to position [231, 0]
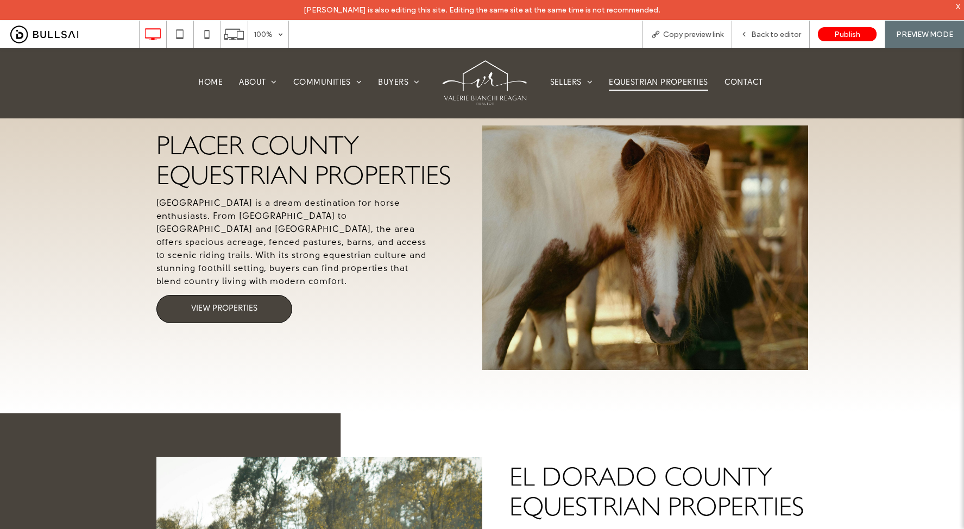
click at [220, 304] on span "VIEW PROPERTIES" at bounding box center [224, 309] width 66 height 10
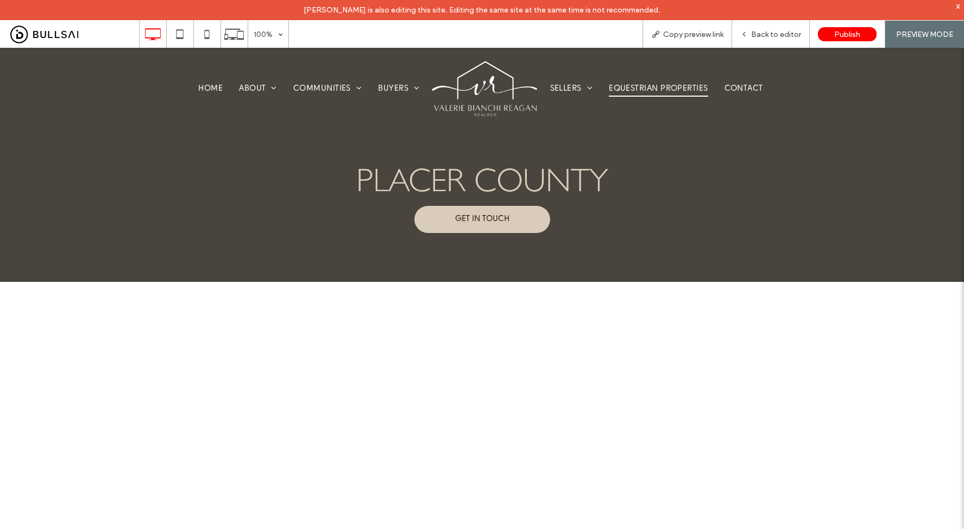
click at [644, 87] on span "Equestrian Properties" at bounding box center [658, 88] width 99 height 15
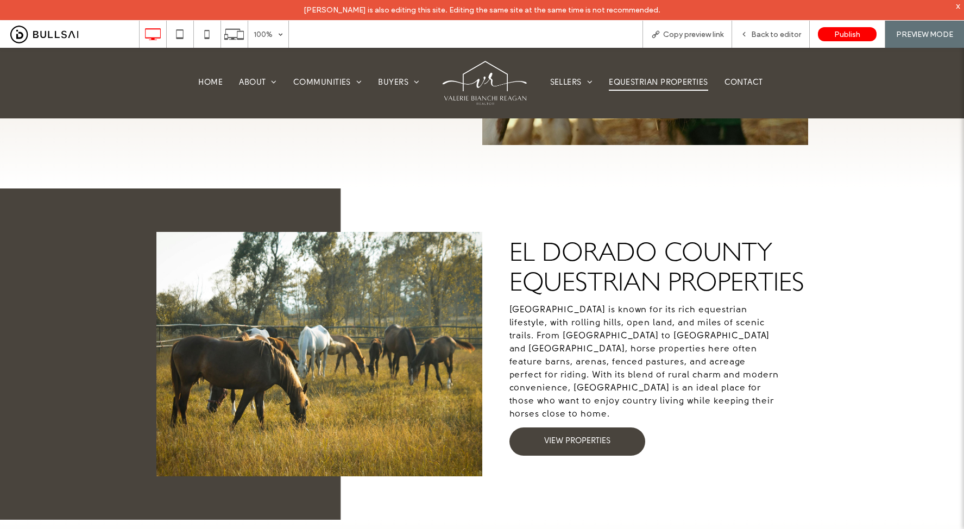
scroll to position [457, 0]
click at [560, 436] on span "VIEW PROPERTIES" at bounding box center [577, 441] width 66 height 10
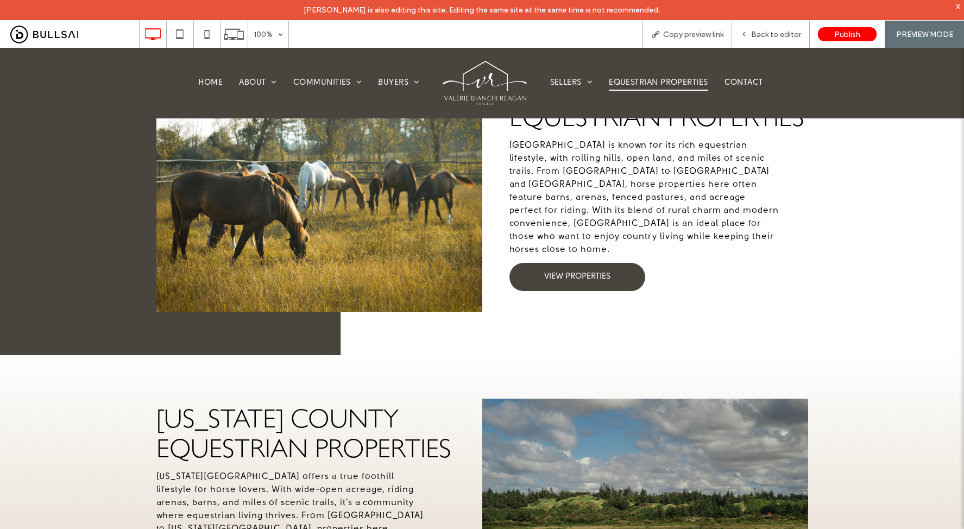
scroll to position [902, 0]
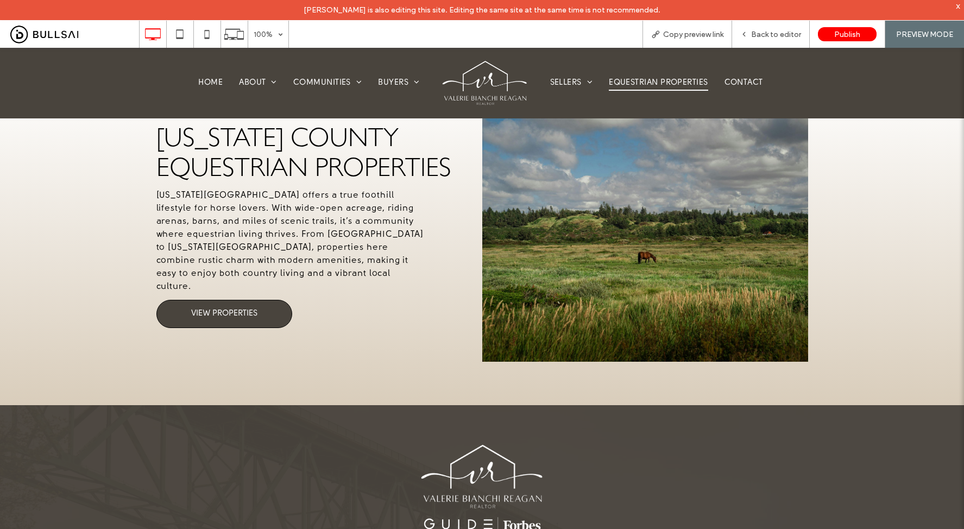
click at [245, 309] on span "VIEW PROPERTIES" at bounding box center [224, 314] width 66 height 10
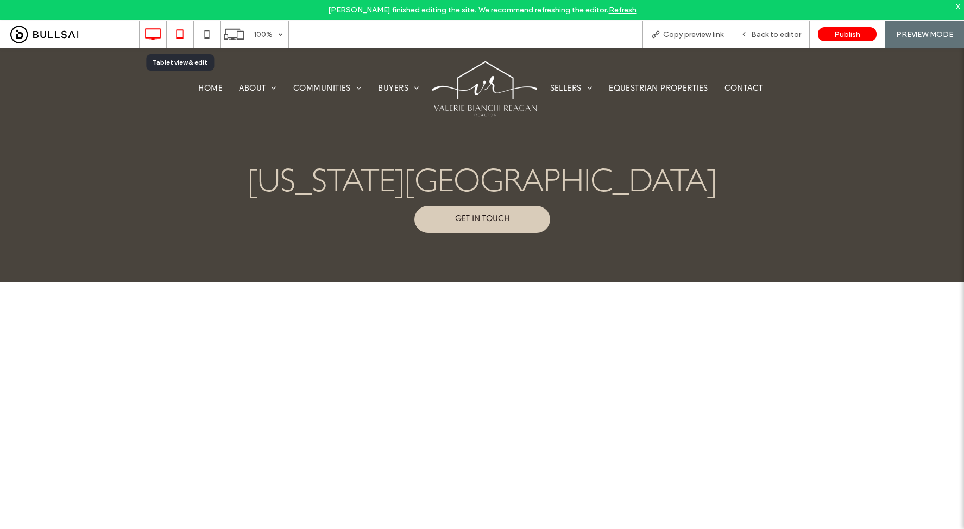
click at [185, 36] on icon at bounding box center [180, 34] width 22 height 22
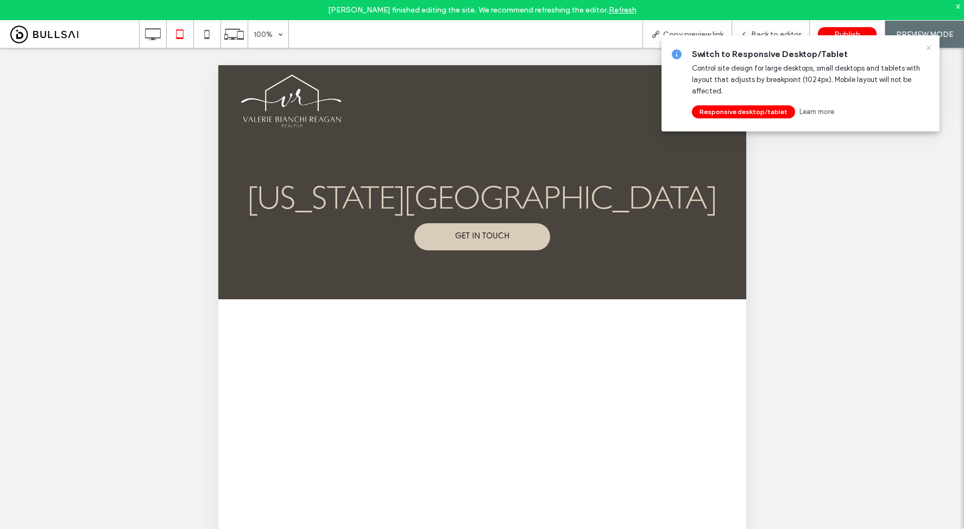
click at [930, 45] on use at bounding box center [928, 47] width 5 height 5
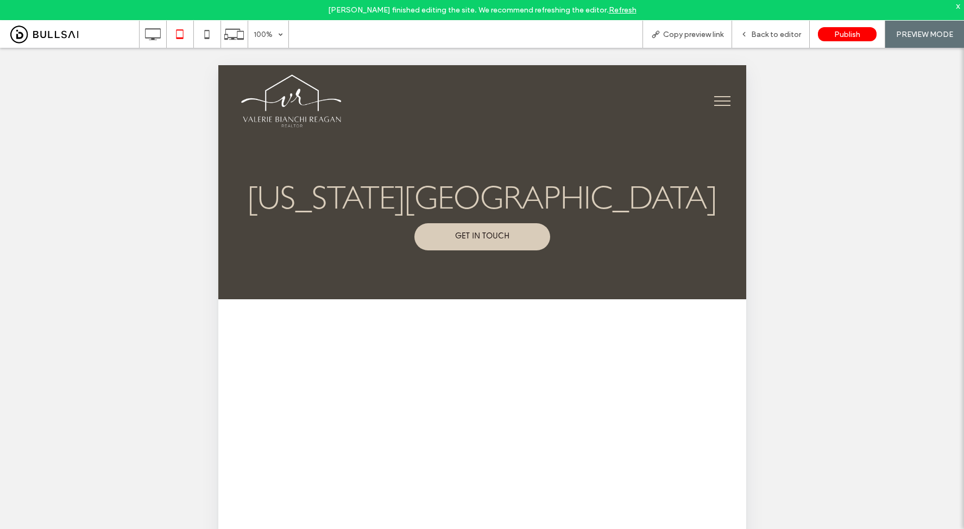
click at [707, 104] on button "menu" at bounding box center [721, 101] width 28 height 28
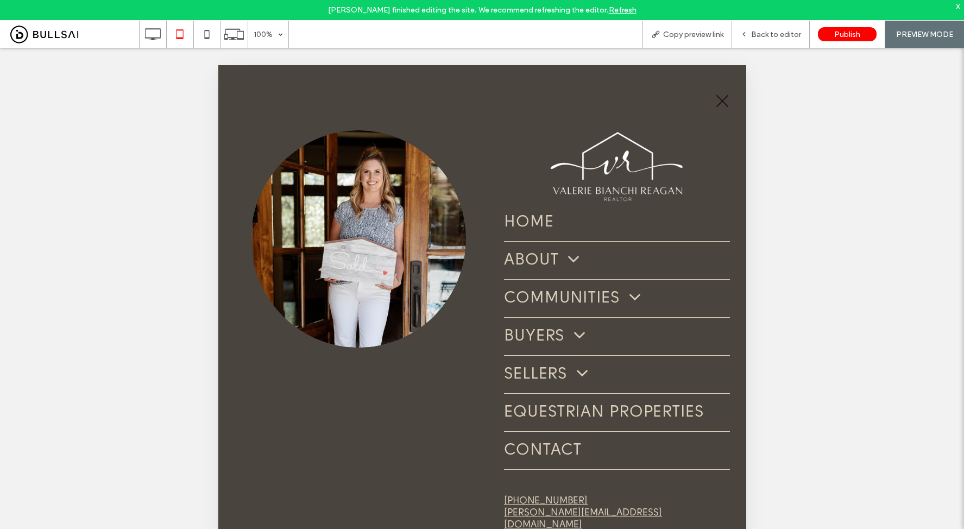
click at [716, 105] on span "menu" at bounding box center [722, 101] width 12 height 12
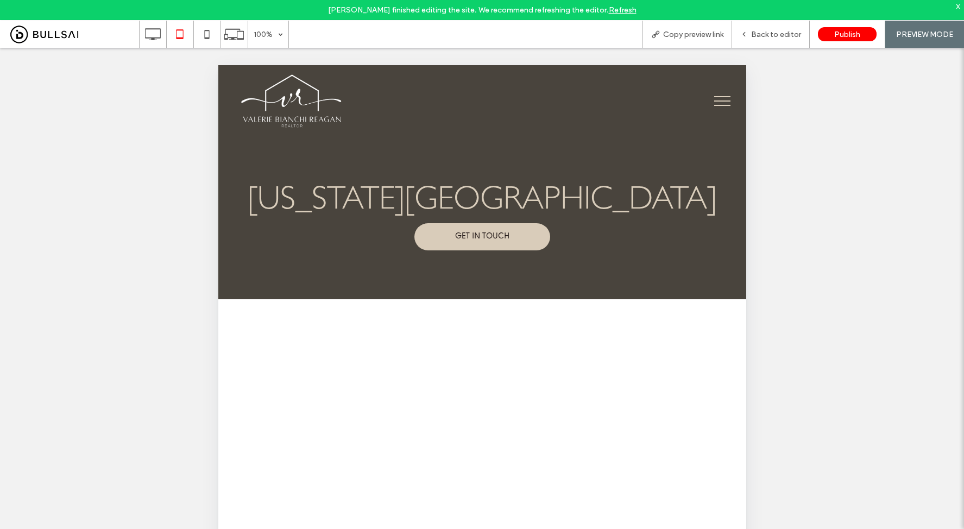
click at [300, 102] on img at bounding box center [290, 101] width 103 height 56
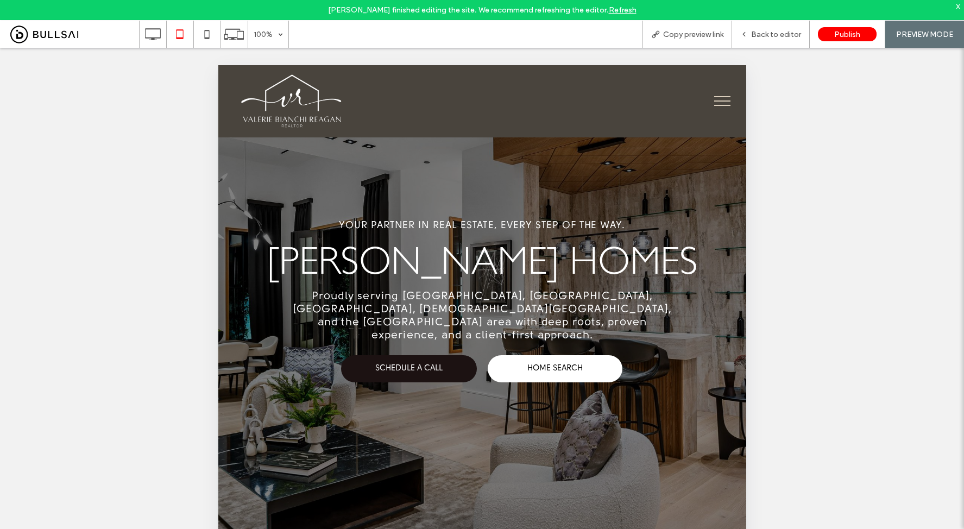
click at [708, 102] on button "menu" at bounding box center [721, 101] width 28 height 28
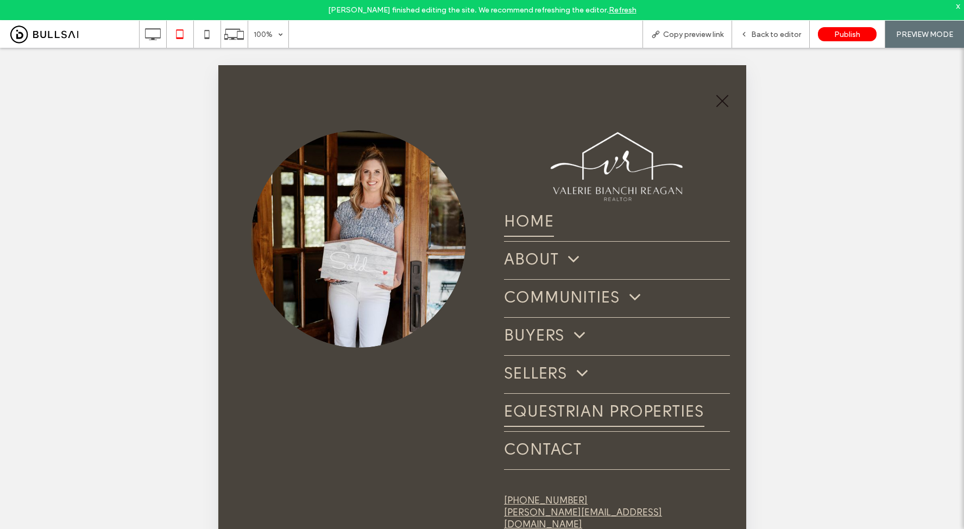
click at [561, 410] on span "Equestrian Properties" at bounding box center [603, 412] width 200 height 29
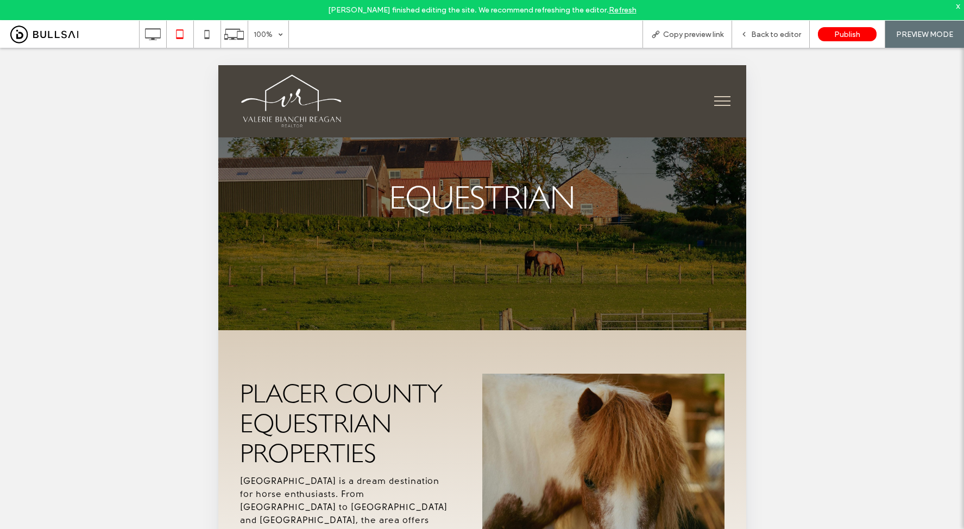
click at [710, 105] on button "menu" at bounding box center [721, 101] width 28 height 28
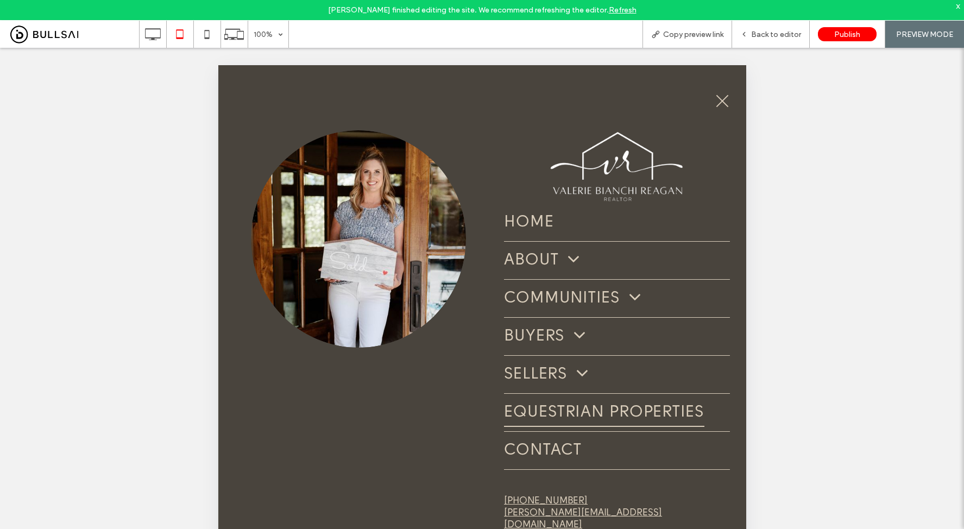
click at [723, 97] on button "menu" at bounding box center [721, 101] width 28 height 28
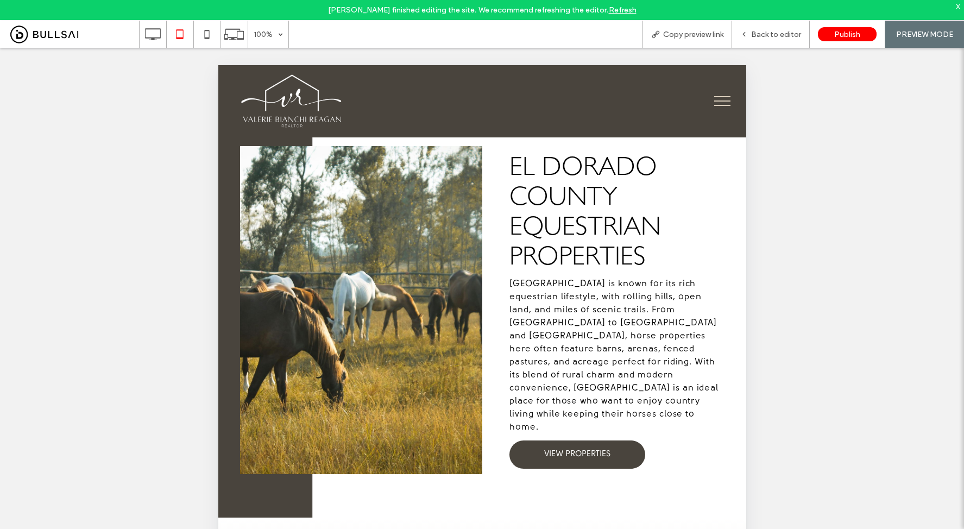
scroll to position [573, 0]
click at [579, 449] on span "VIEW PROPERTIES" at bounding box center [577, 454] width 66 height 10
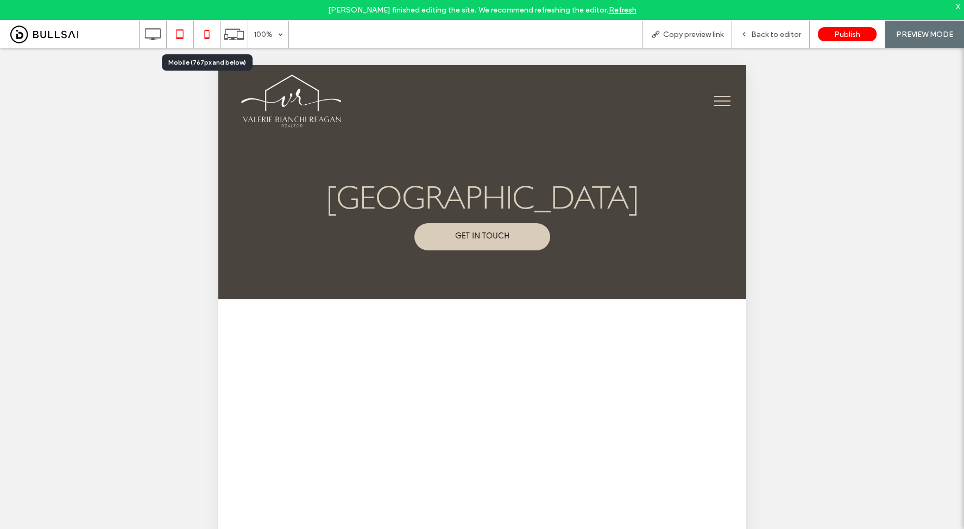
click at [214, 36] on icon at bounding box center [207, 34] width 22 height 22
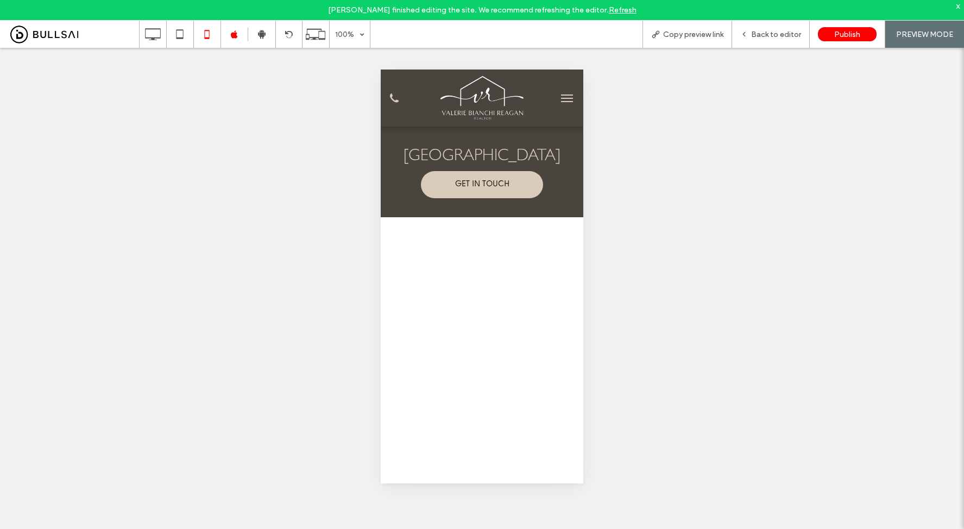
click at [556, 97] on button "menu" at bounding box center [567, 98] width 22 height 22
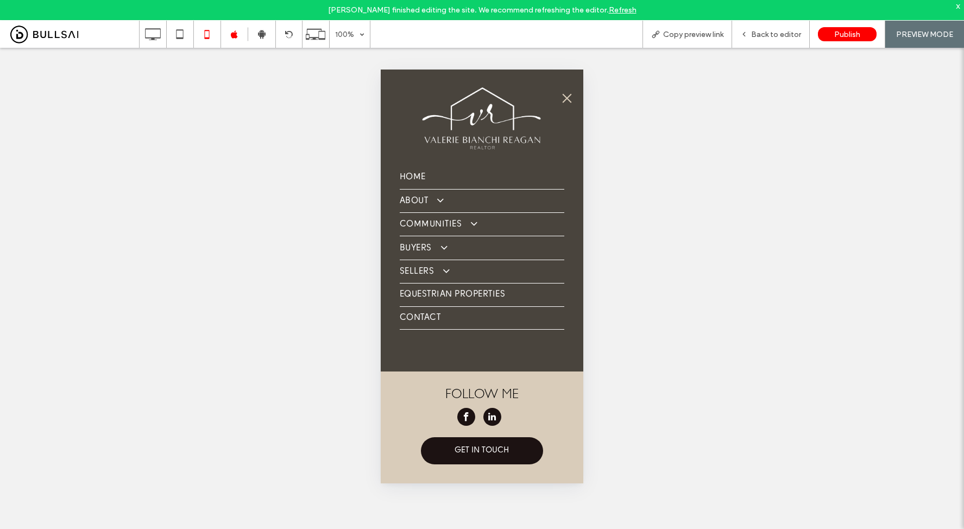
click at [572, 98] on button "menu" at bounding box center [567, 98] width 22 height 22
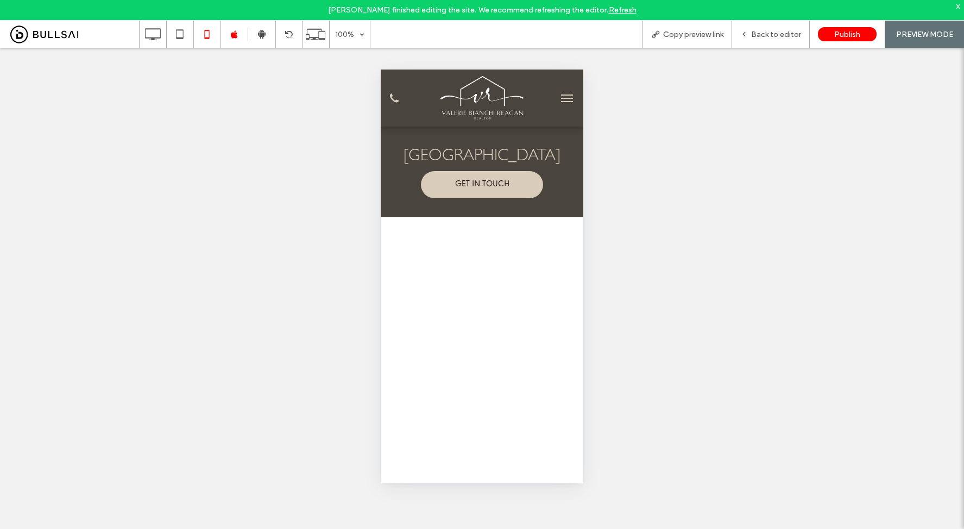
click at [609, 10] on link "Refresh" at bounding box center [623, 9] width 28 height 9
